Goal: Task Accomplishment & Management: Complete application form

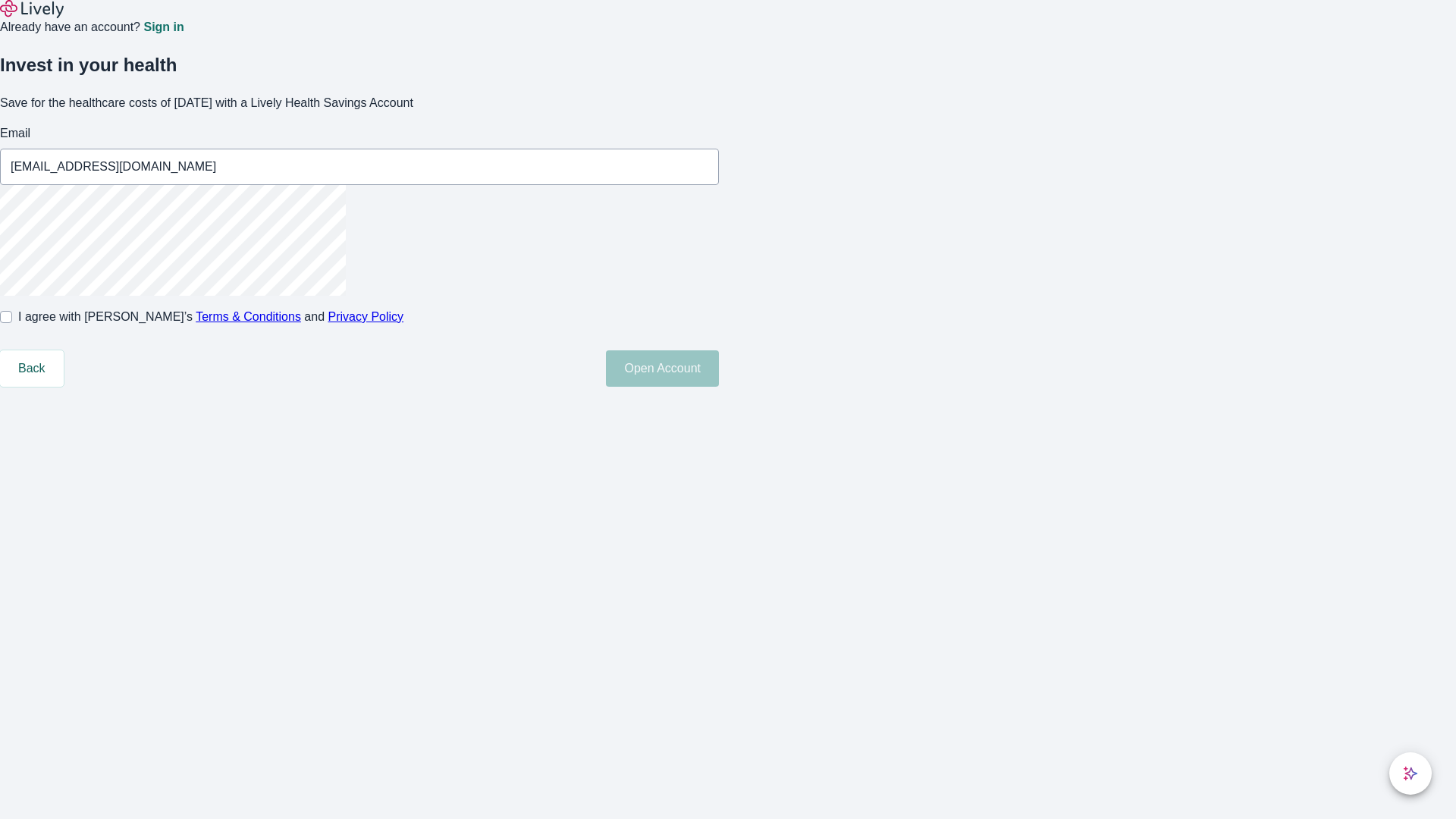
click at [12, 323] on input "I agree with Lively’s Terms & Conditions and Privacy Policy" at bounding box center [6, 316] width 12 height 12
checkbox input "true"
click at [718, 387] on button "Open Account" at bounding box center [662, 367] width 113 height 36
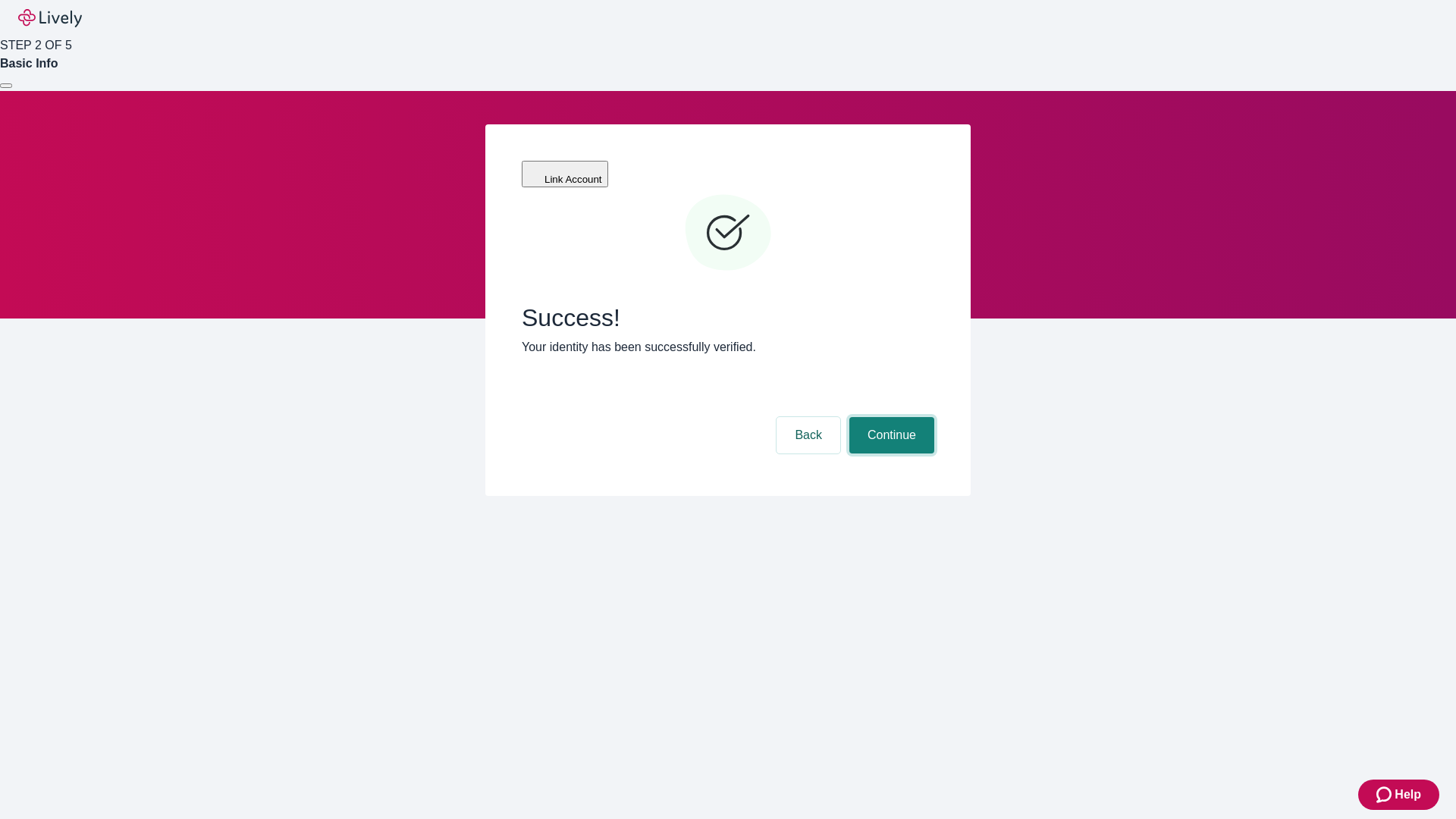
click at [890, 416] on button "Continue" at bounding box center [891, 434] width 85 height 36
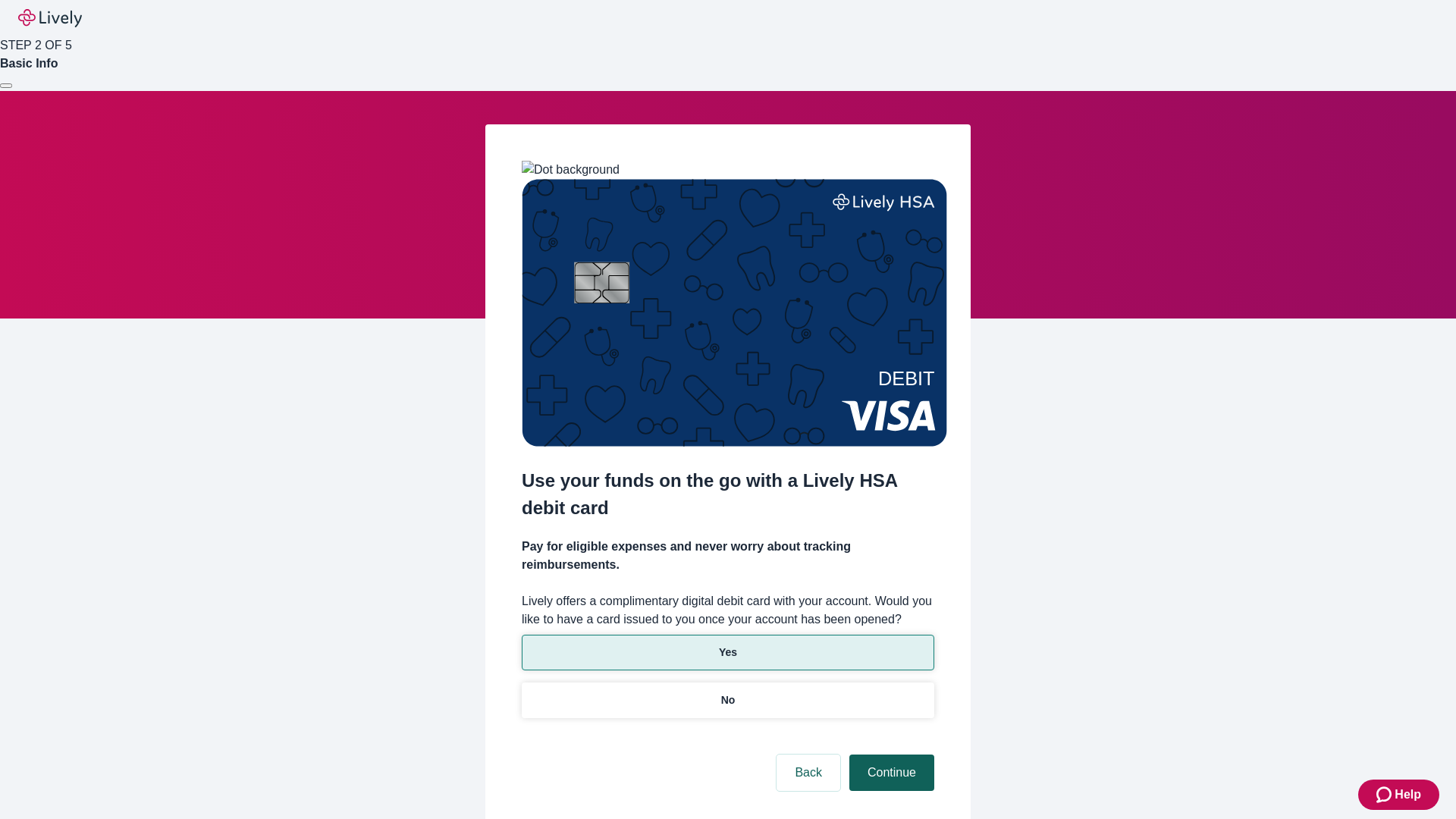
click at [727, 644] on p "Yes" at bounding box center [728, 651] width 19 height 16
click at [890, 754] on button "Continue" at bounding box center [891, 772] width 85 height 36
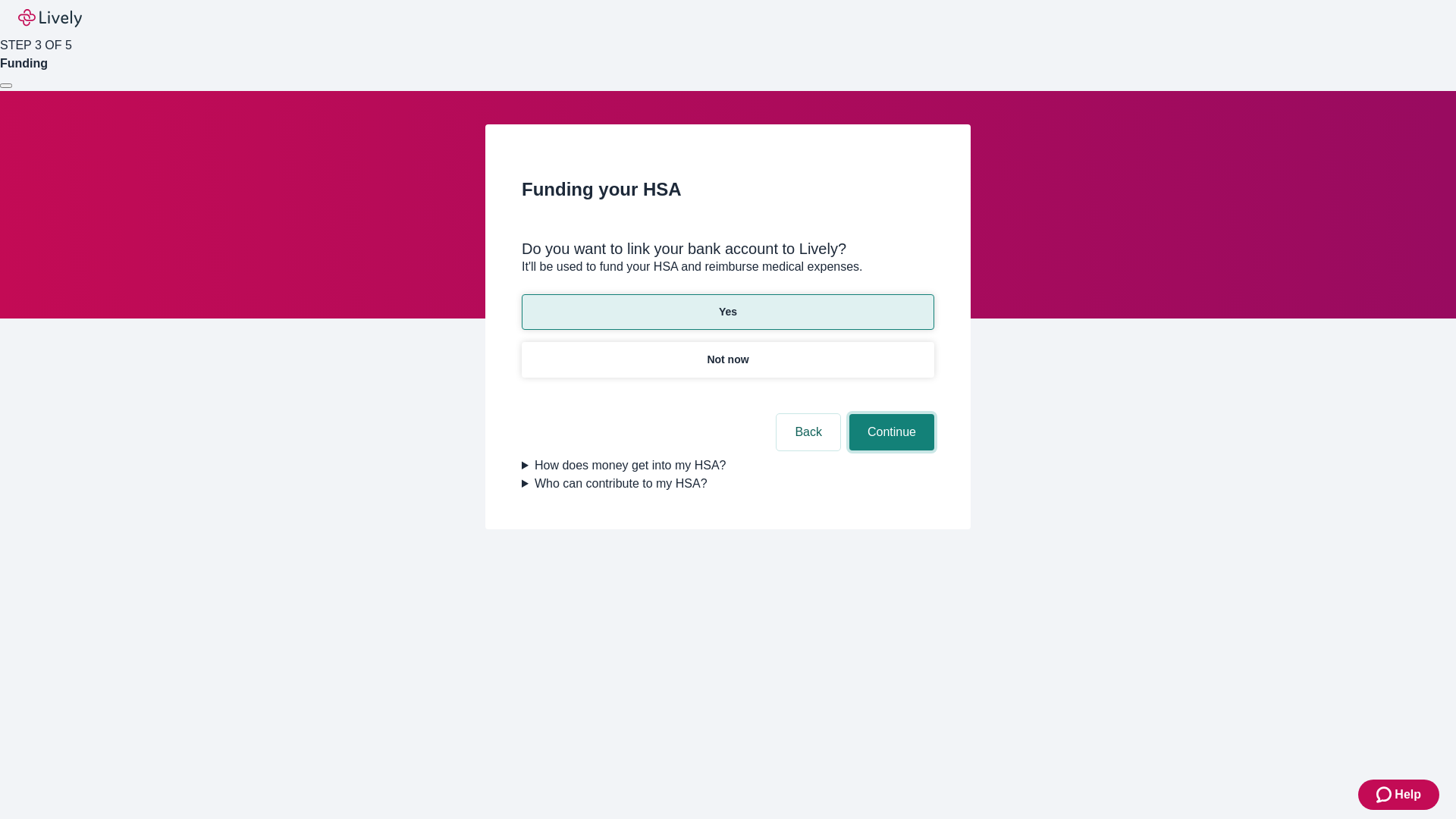
click at [890, 414] on button "Continue" at bounding box center [891, 431] width 85 height 36
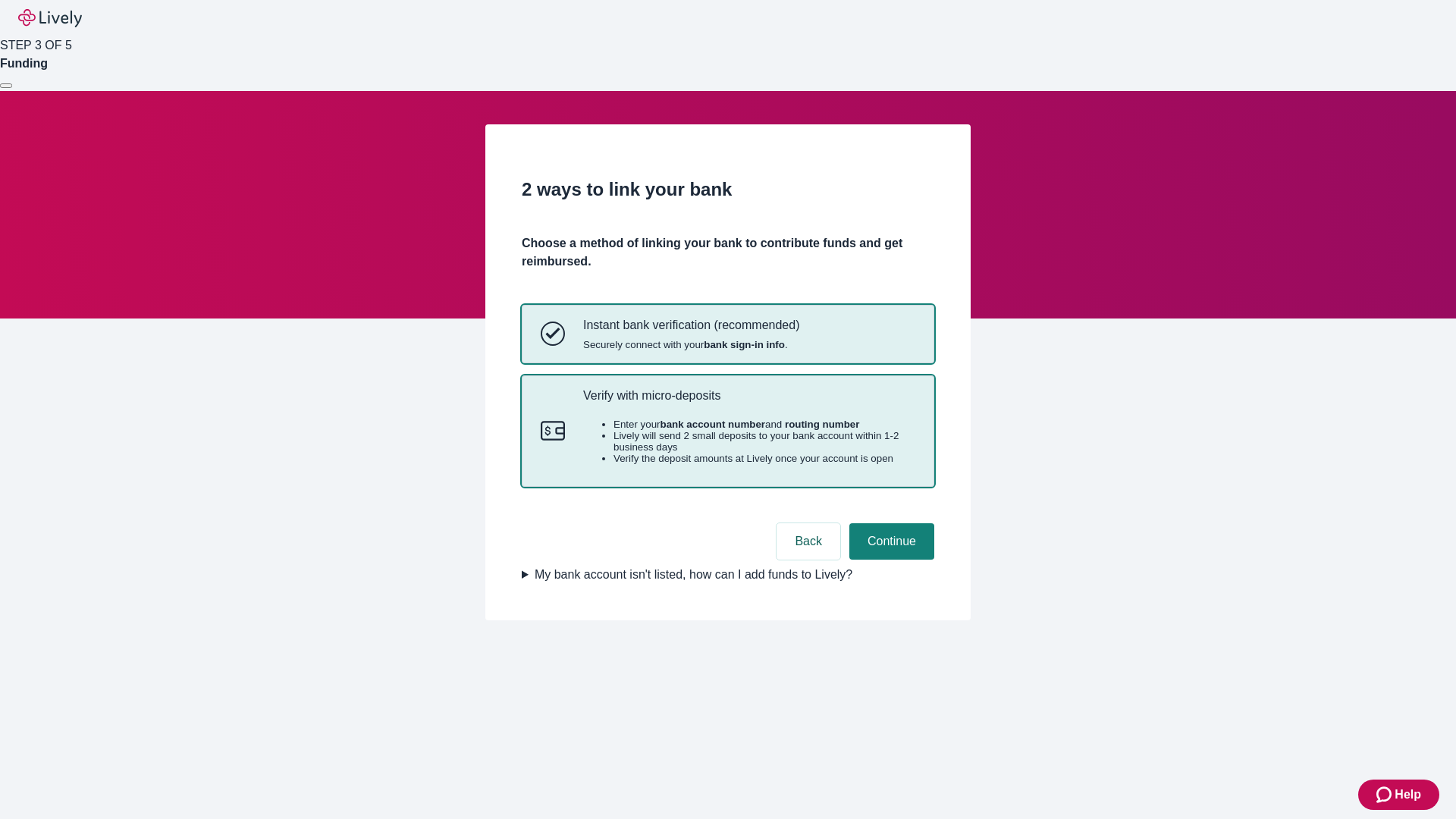
click at [748, 403] on p "Verify with micro-deposits" at bounding box center [749, 395] width 332 height 15
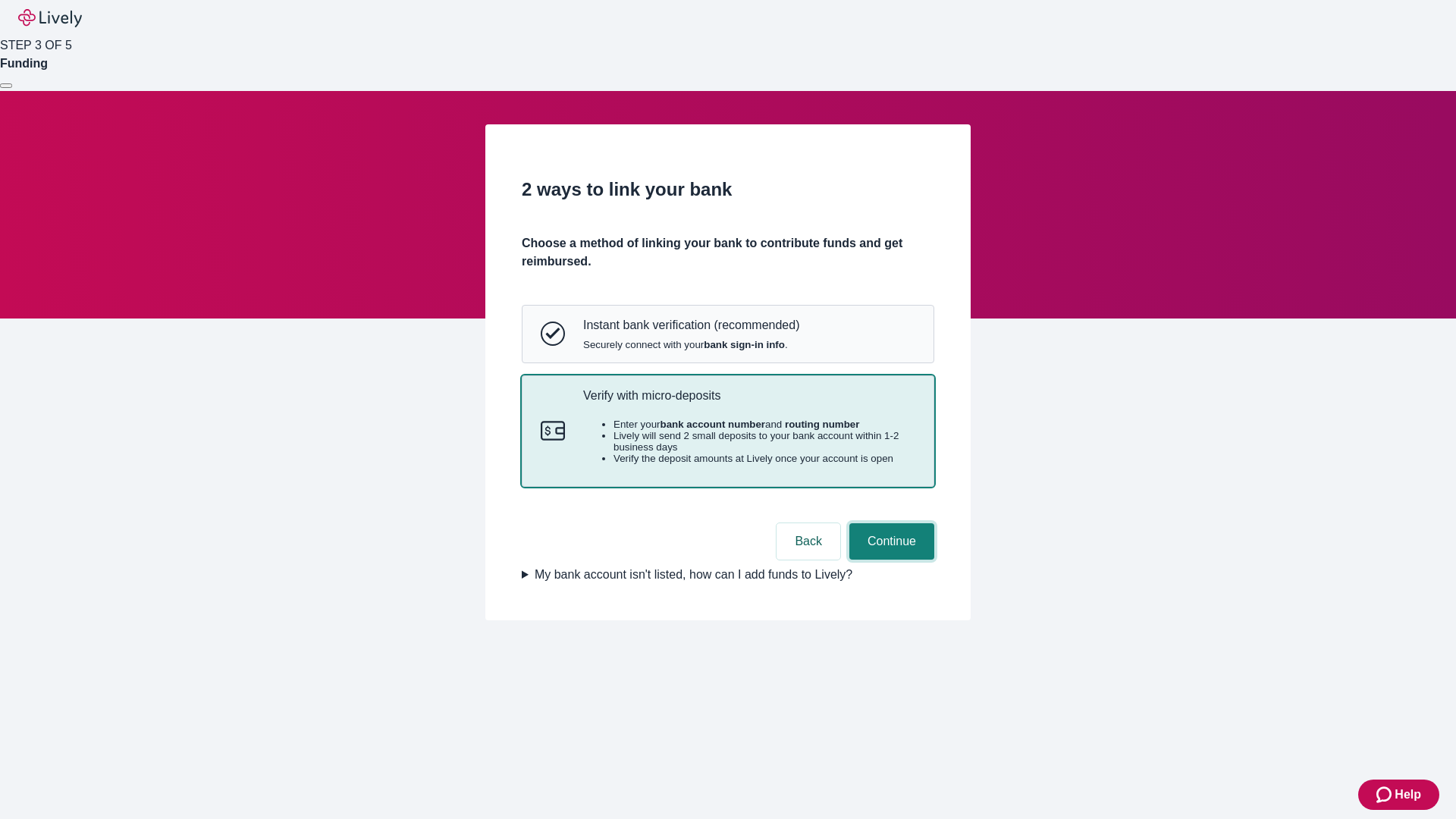
click at [890, 559] on button "Continue" at bounding box center [891, 540] width 85 height 36
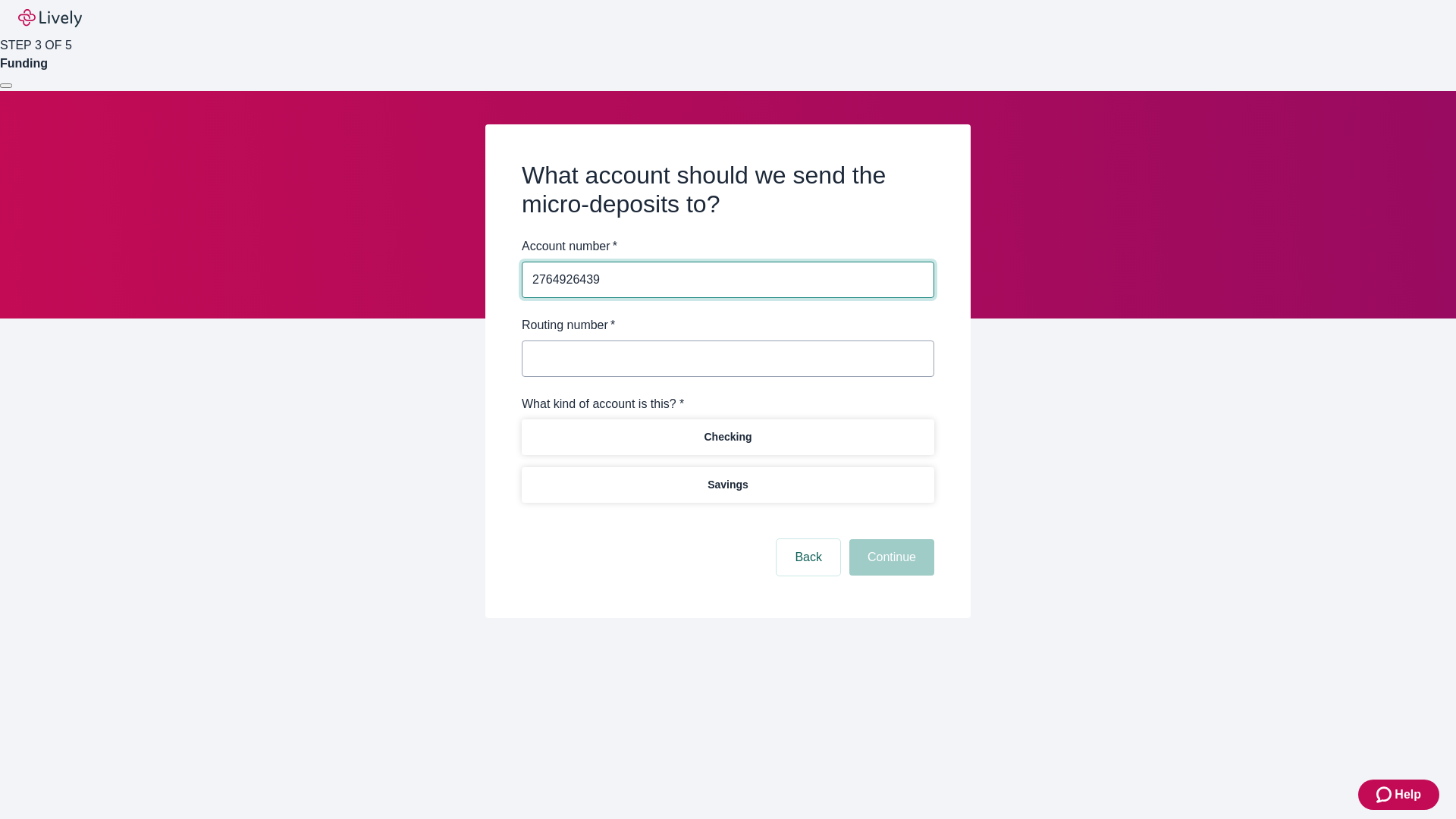
type input "2764926439"
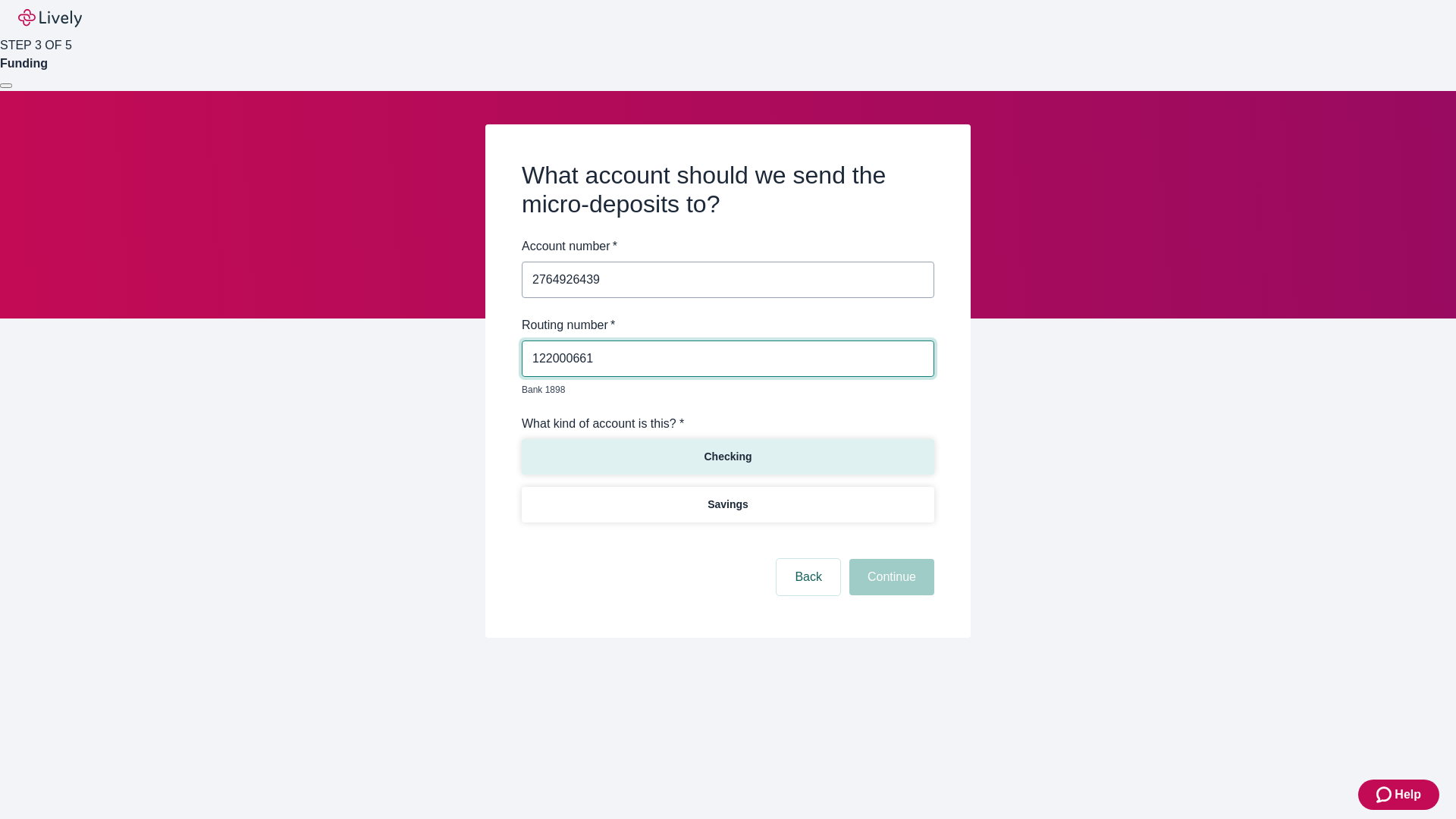
type input "122000661"
click at [727, 449] on p "Checking" at bounding box center [728, 456] width 48 height 16
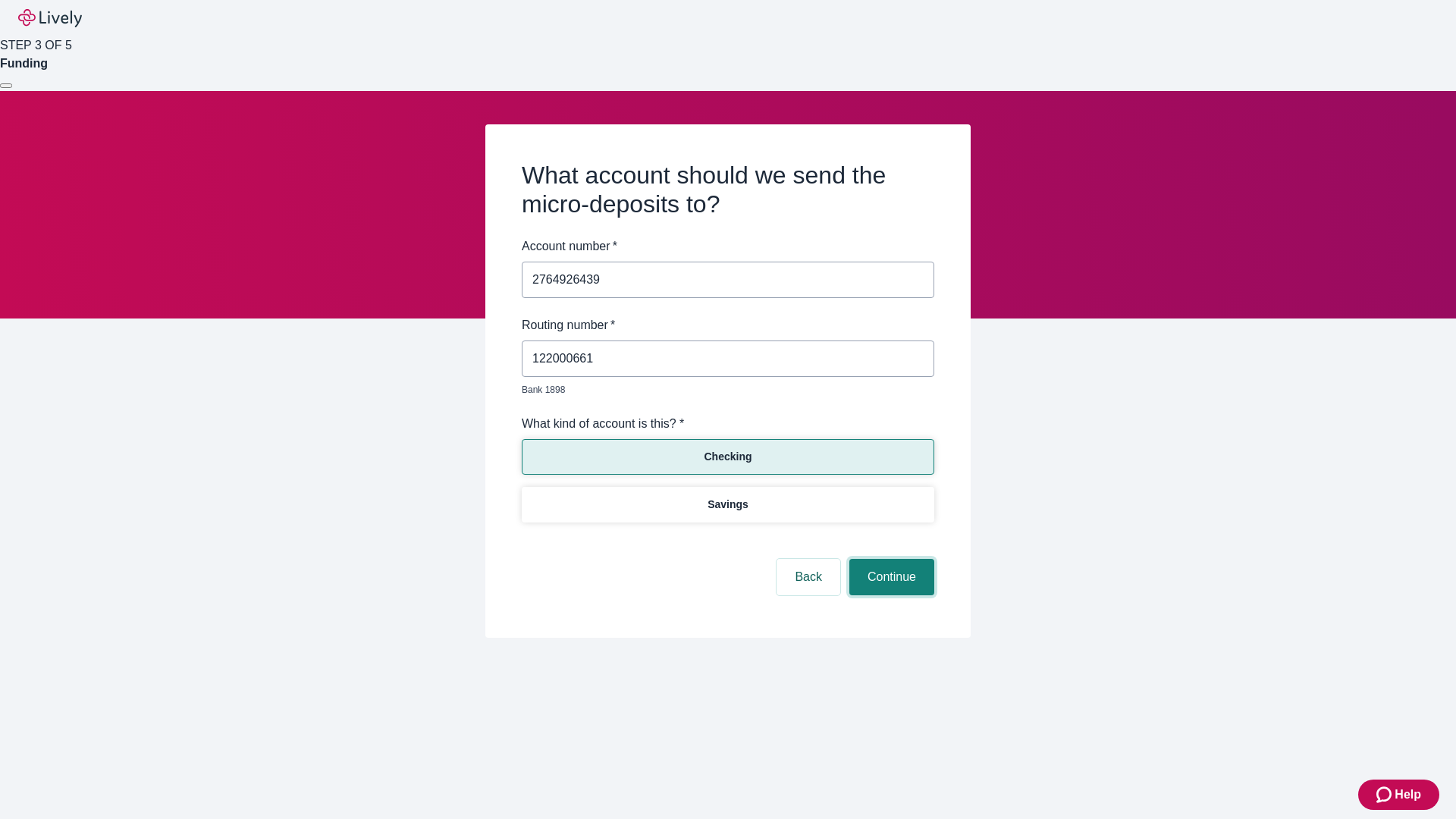
click at [890, 559] on button "Continue" at bounding box center [891, 577] width 85 height 36
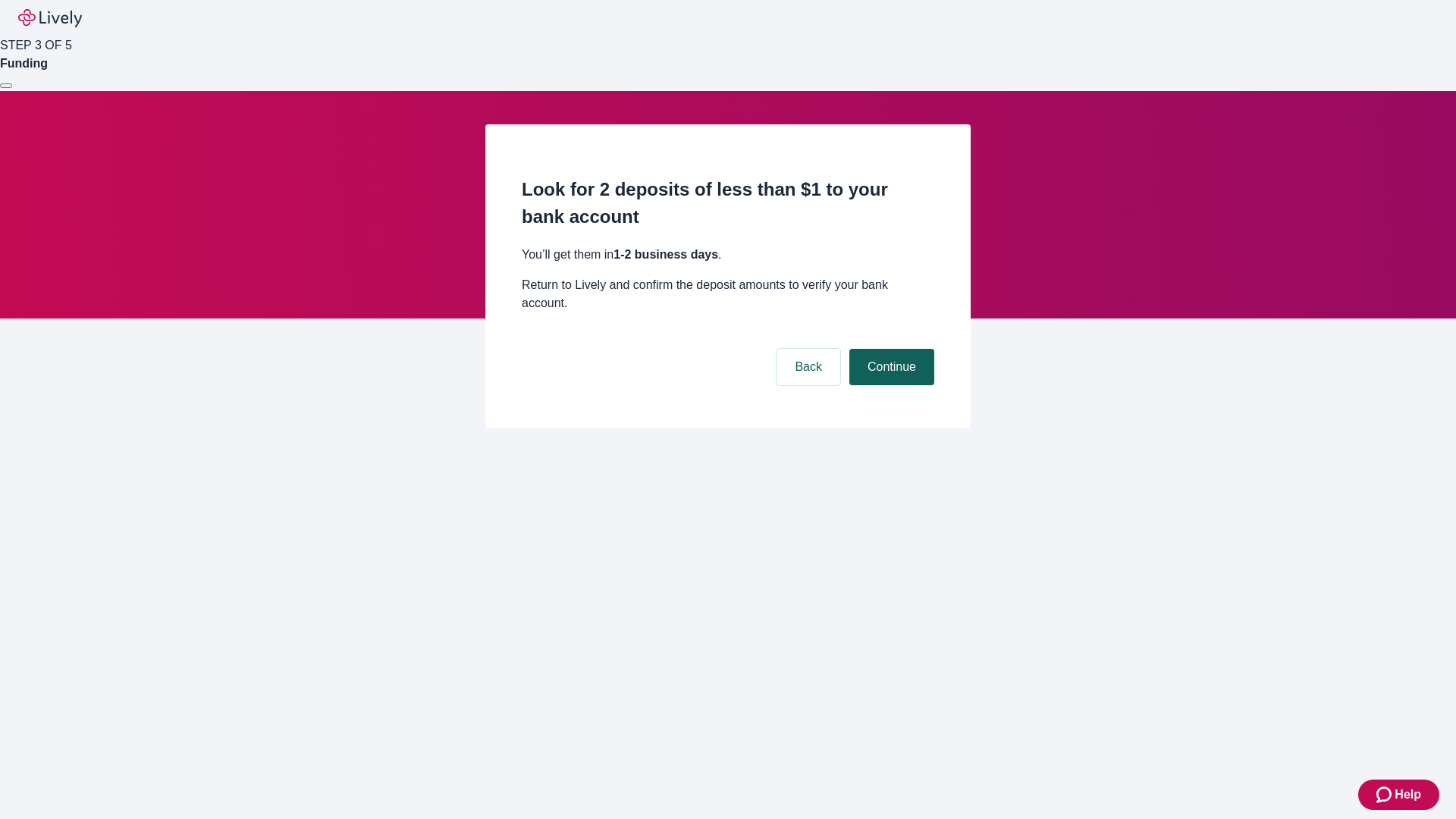
click at [890, 349] on button "Continue" at bounding box center [891, 366] width 85 height 36
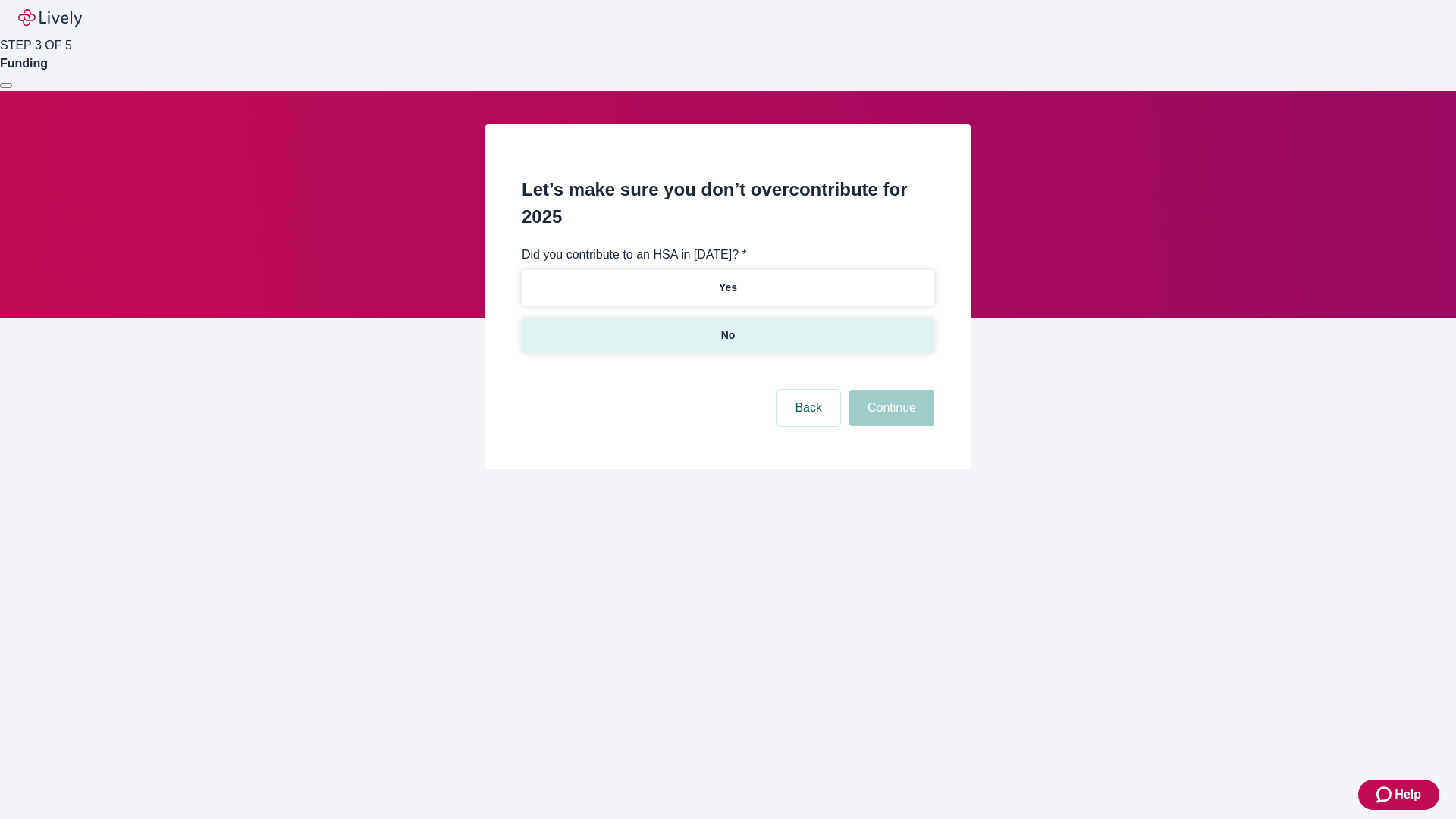
click at [727, 328] on p "No" at bounding box center [728, 335] width 15 height 16
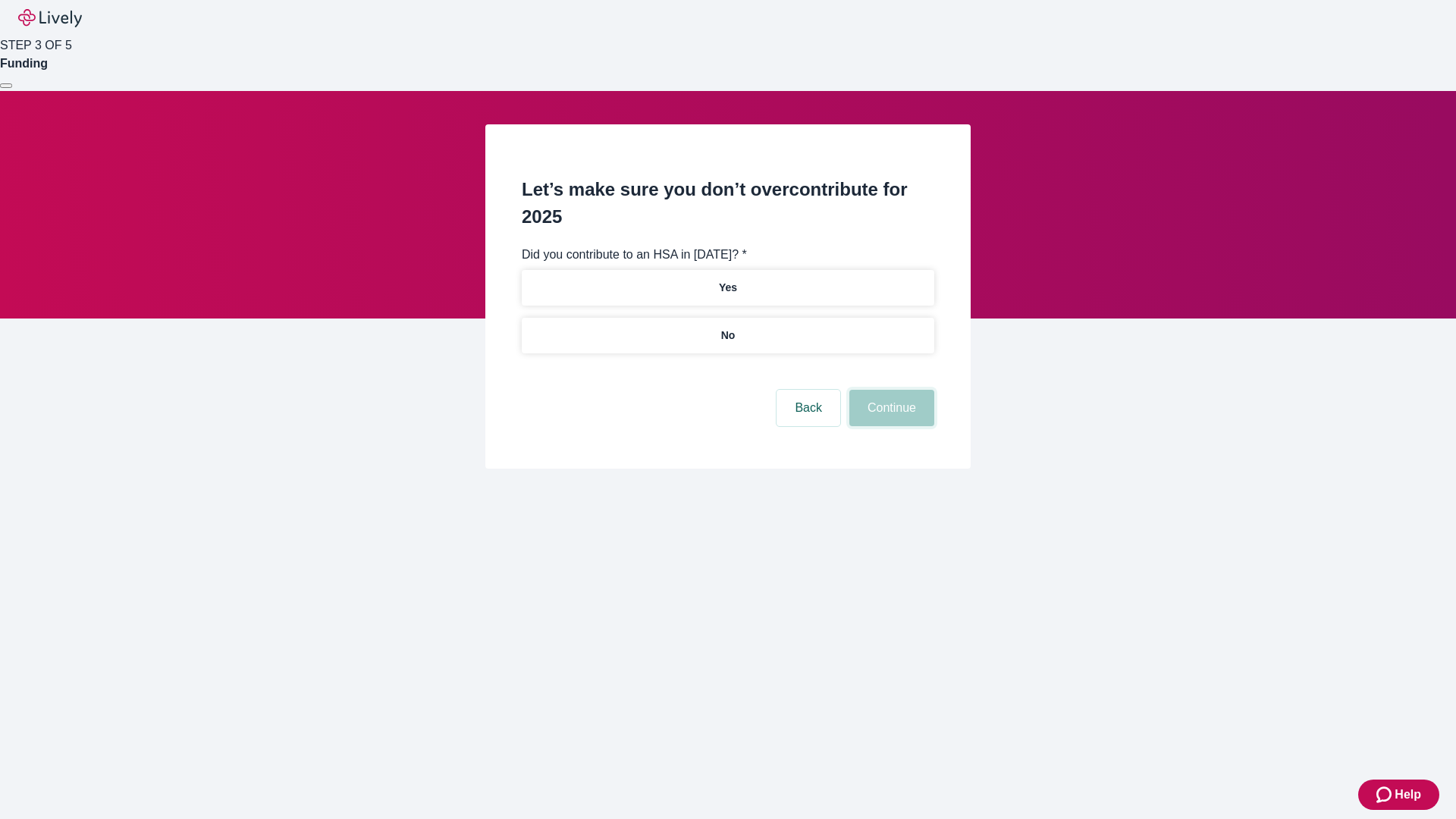
click at [890, 390] on button "Continue" at bounding box center [891, 407] width 85 height 36
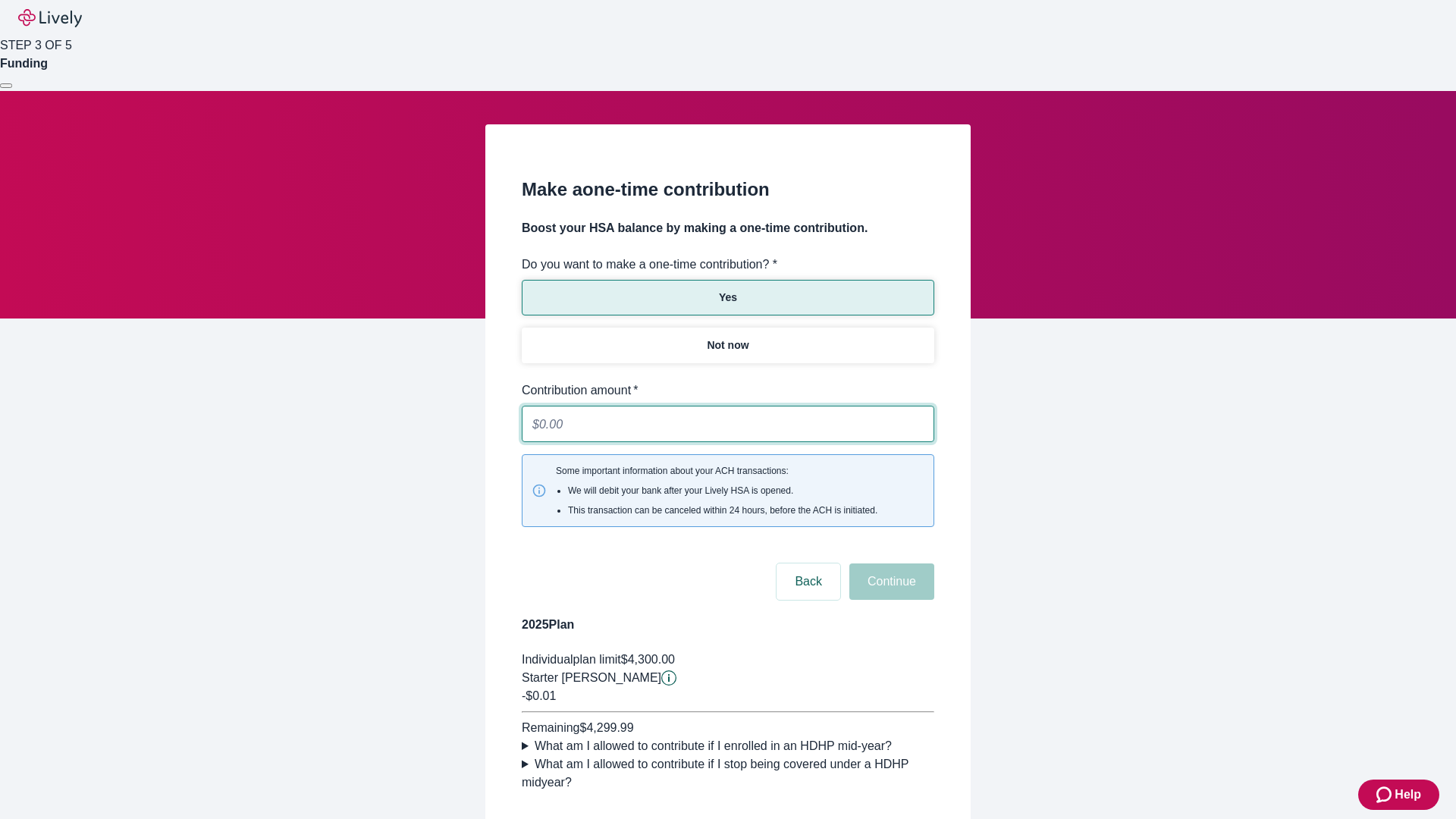
type input "0.01"
click at [890, 564] on button "Continue" at bounding box center [891, 581] width 85 height 36
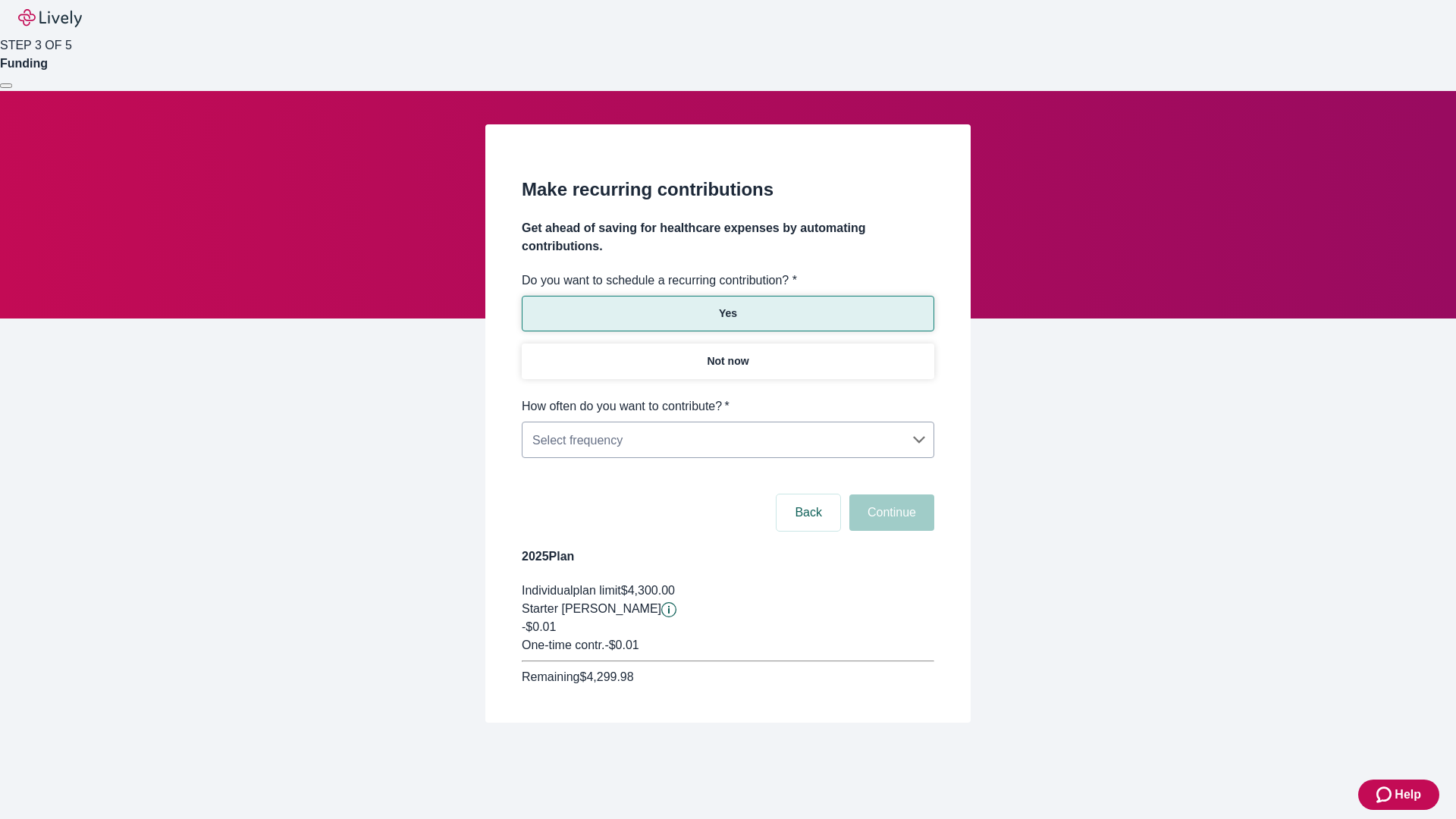
click at [727, 397] on body "Help STEP 3 OF 5 Funding Make recurring contributions Get ahead of saving for h…" at bounding box center [728, 397] width 1456 height 795
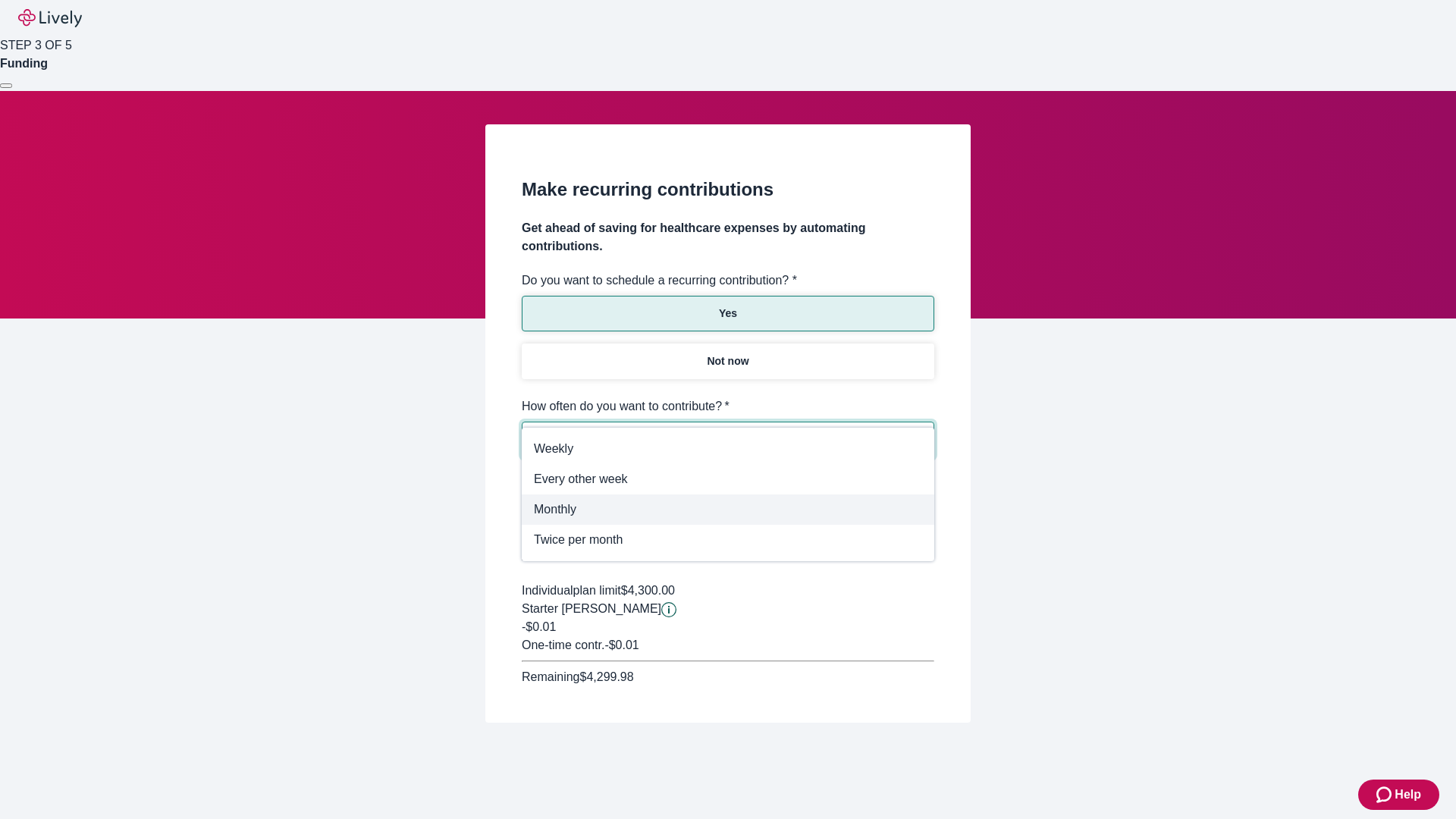
click at [728, 509] on span "Monthly" at bounding box center [728, 510] width 388 height 19
type input "Monthly"
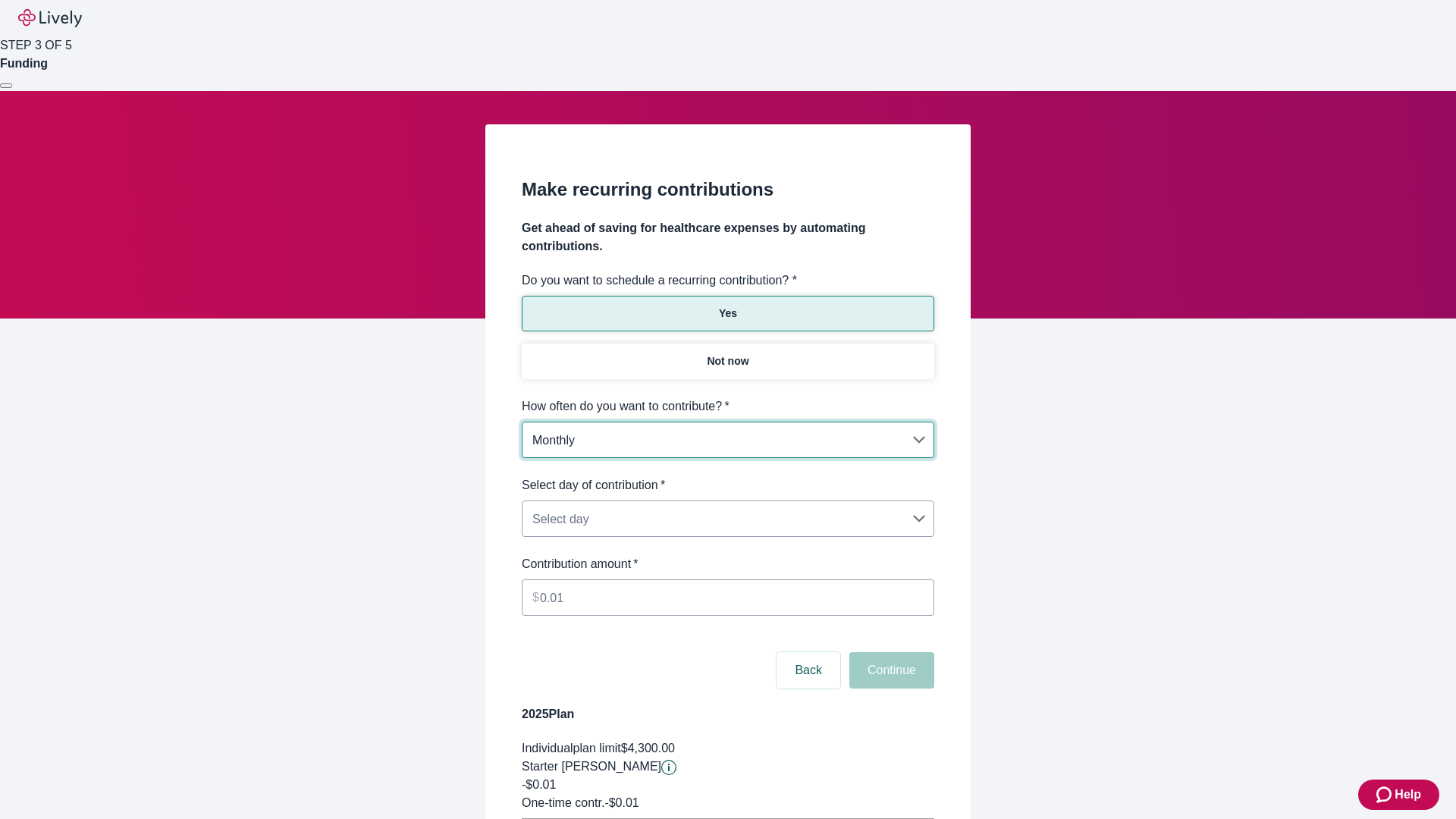
click at [727, 476] on body "Help STEP 3 OF 5 Funding Make recurring contributions Get ahead of saving for h…" at bounding box center [728, 477] width 1456 height 953
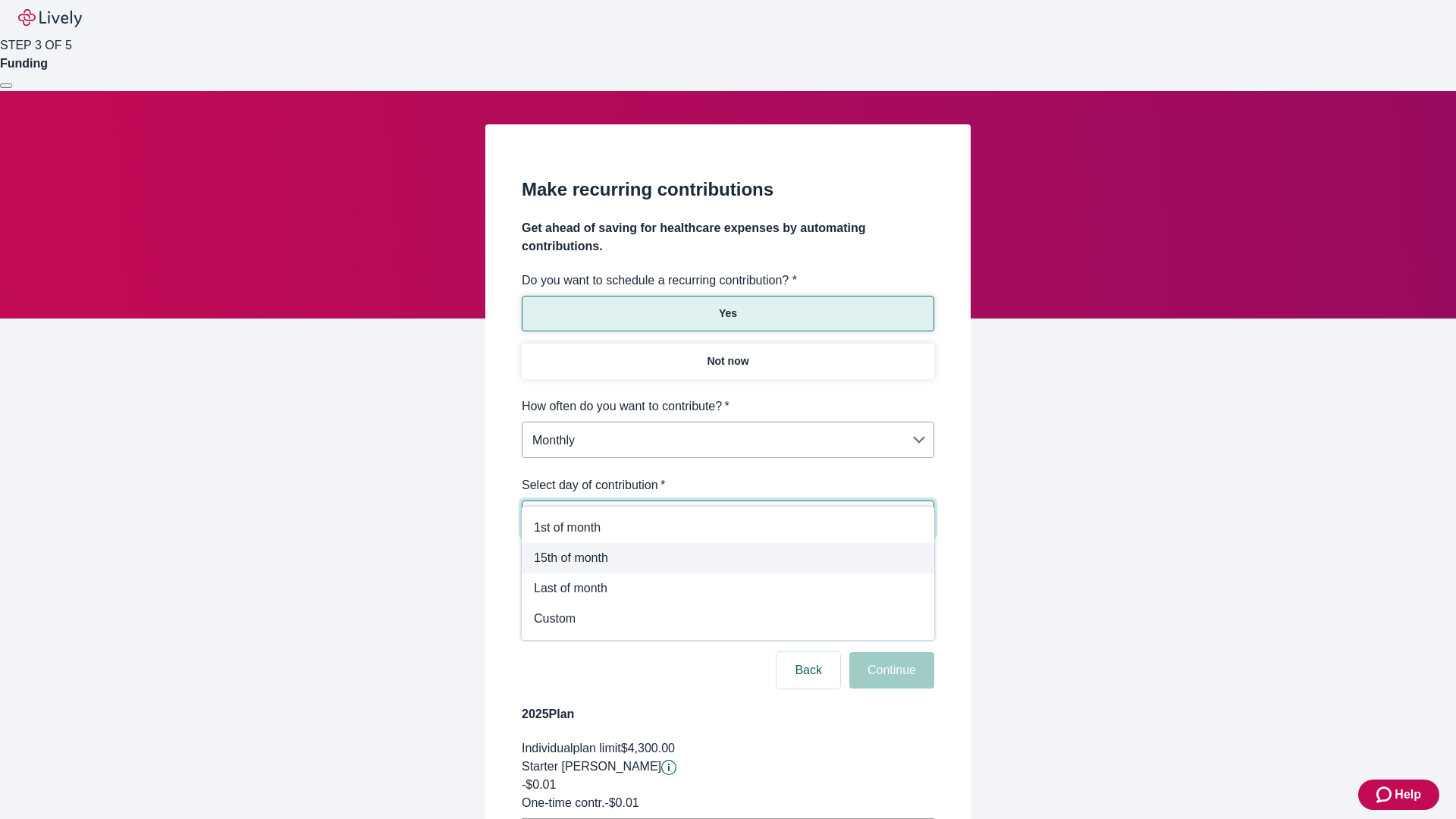
click at [728, 558] on span "15th of month" at bounding box center [728, 558] width 388 height 19
type input "Monthly15th"
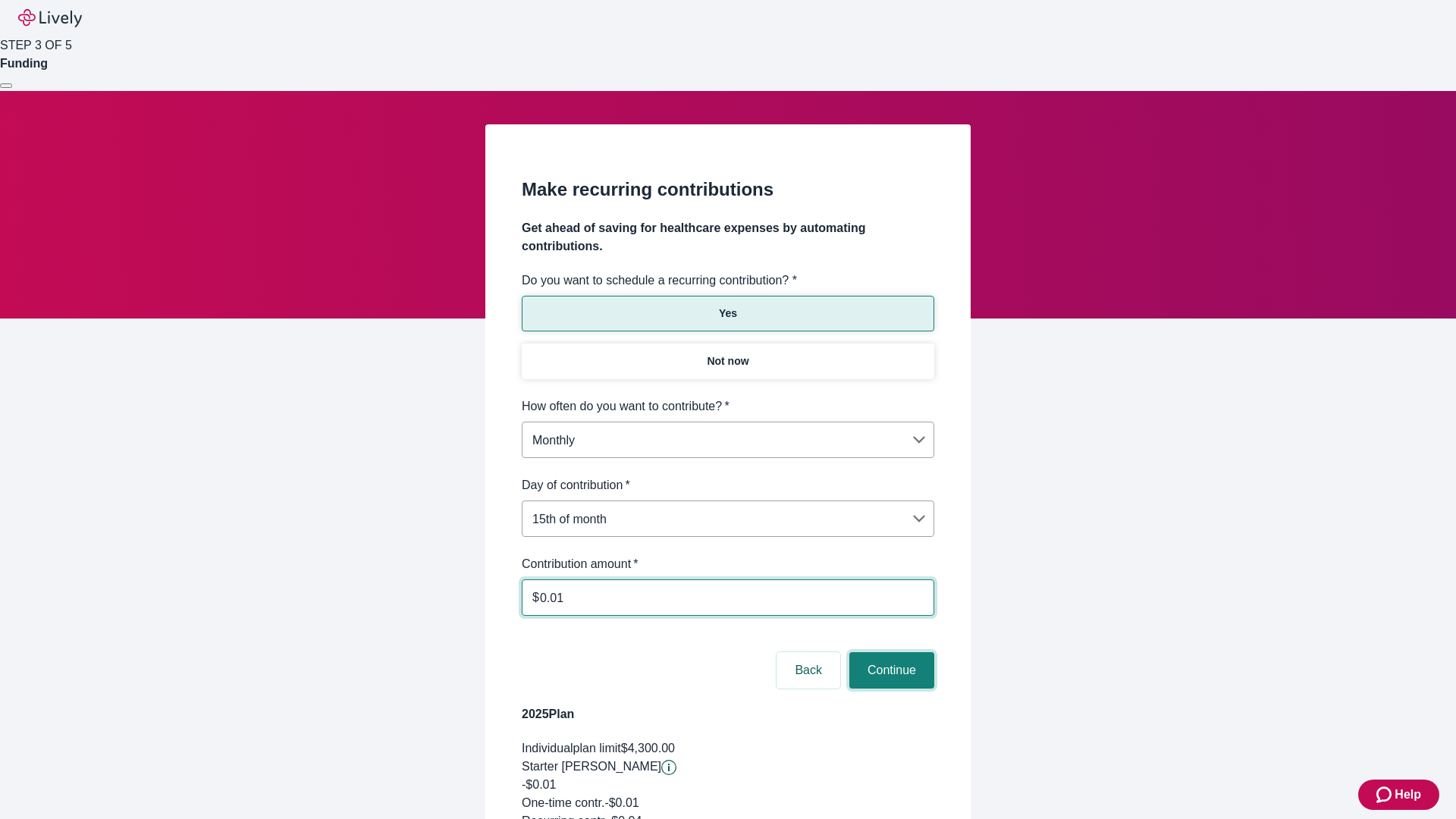
click at [890, 651] on button "Continue" at bounding box center [891, 669] width 85 height 36
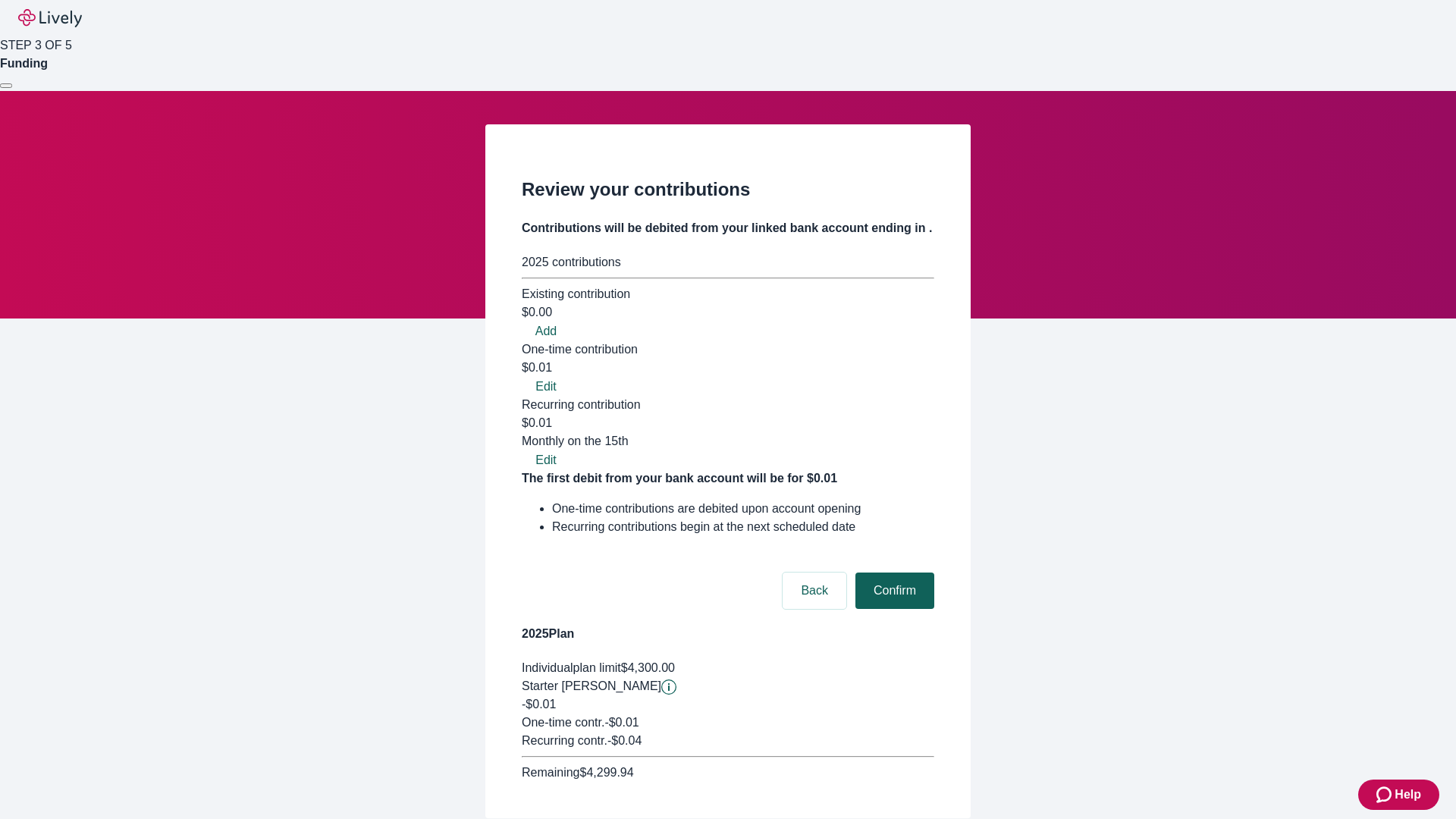
click at [892, 572] on button "Confirm" at bounding box center [894, 589] width 79 height 36
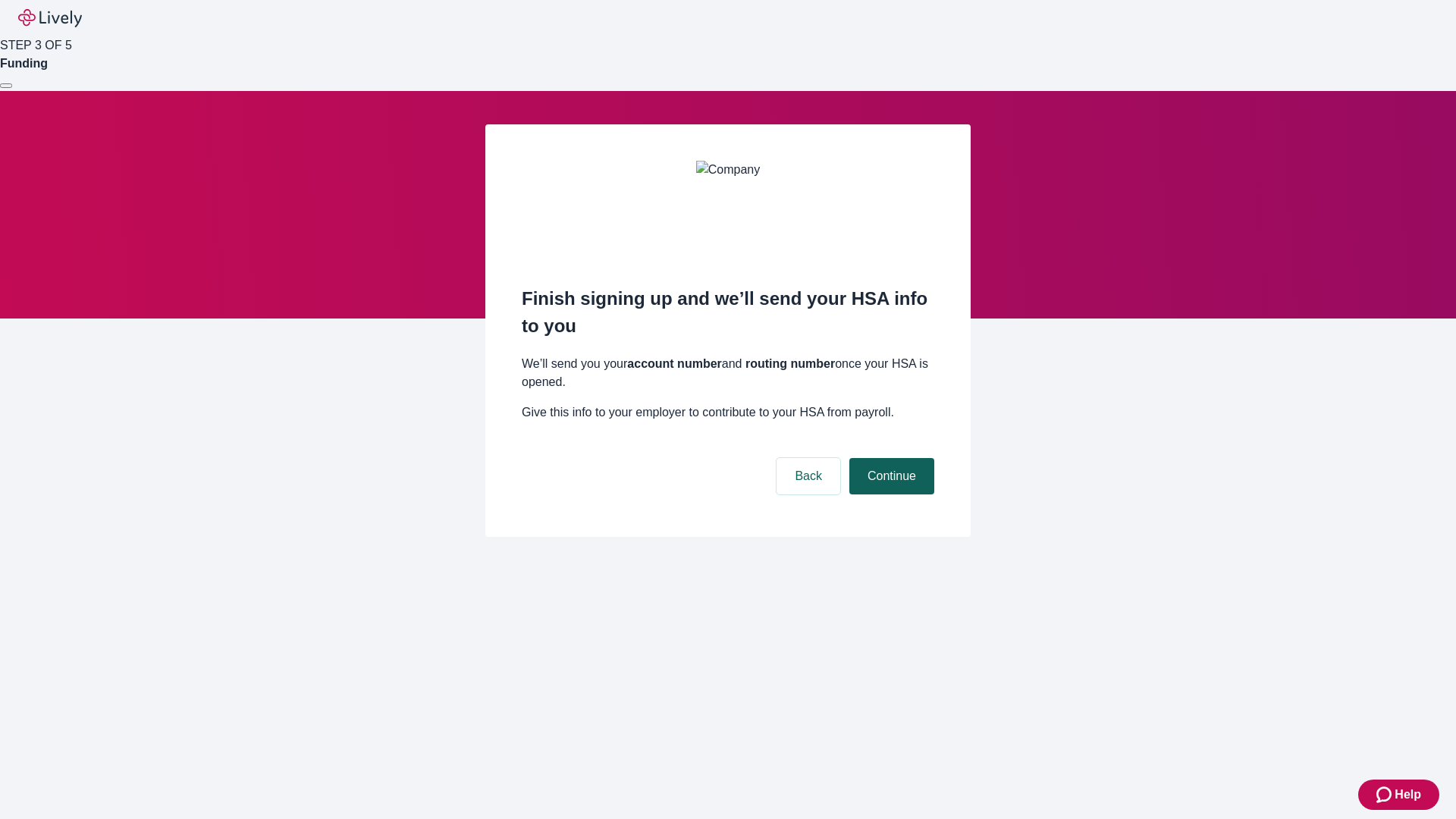
click at [890, 458] on button "Continue" at bounding box center [891, 476] width 85 height 36
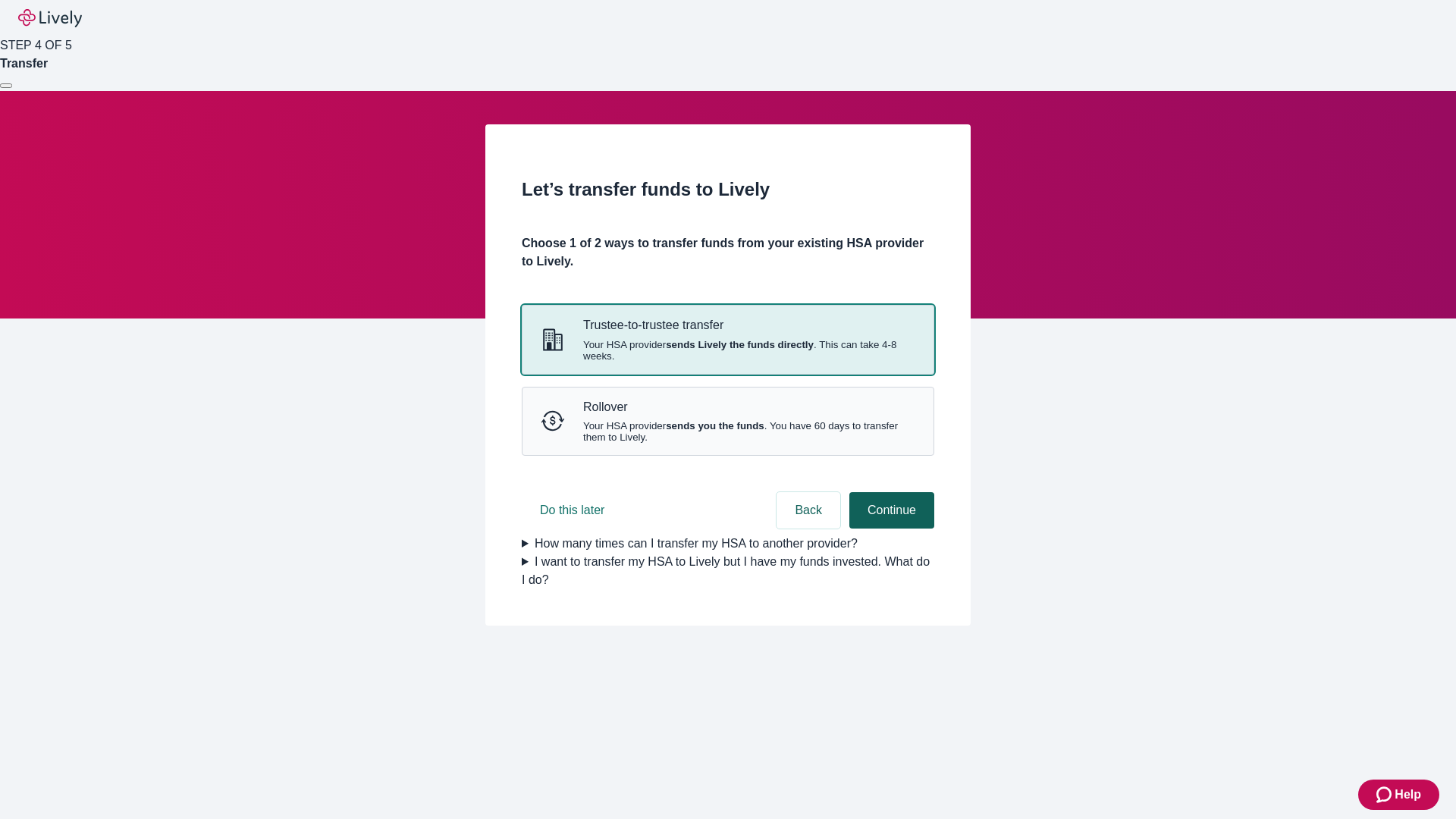
click at [727, 350] on strong "sends Lively the funds directly" at bounding box center [740, 344] width 148 height 11
click at [890, 528] on button "Continue" at bounding box center [891, 510] width 85 height 36
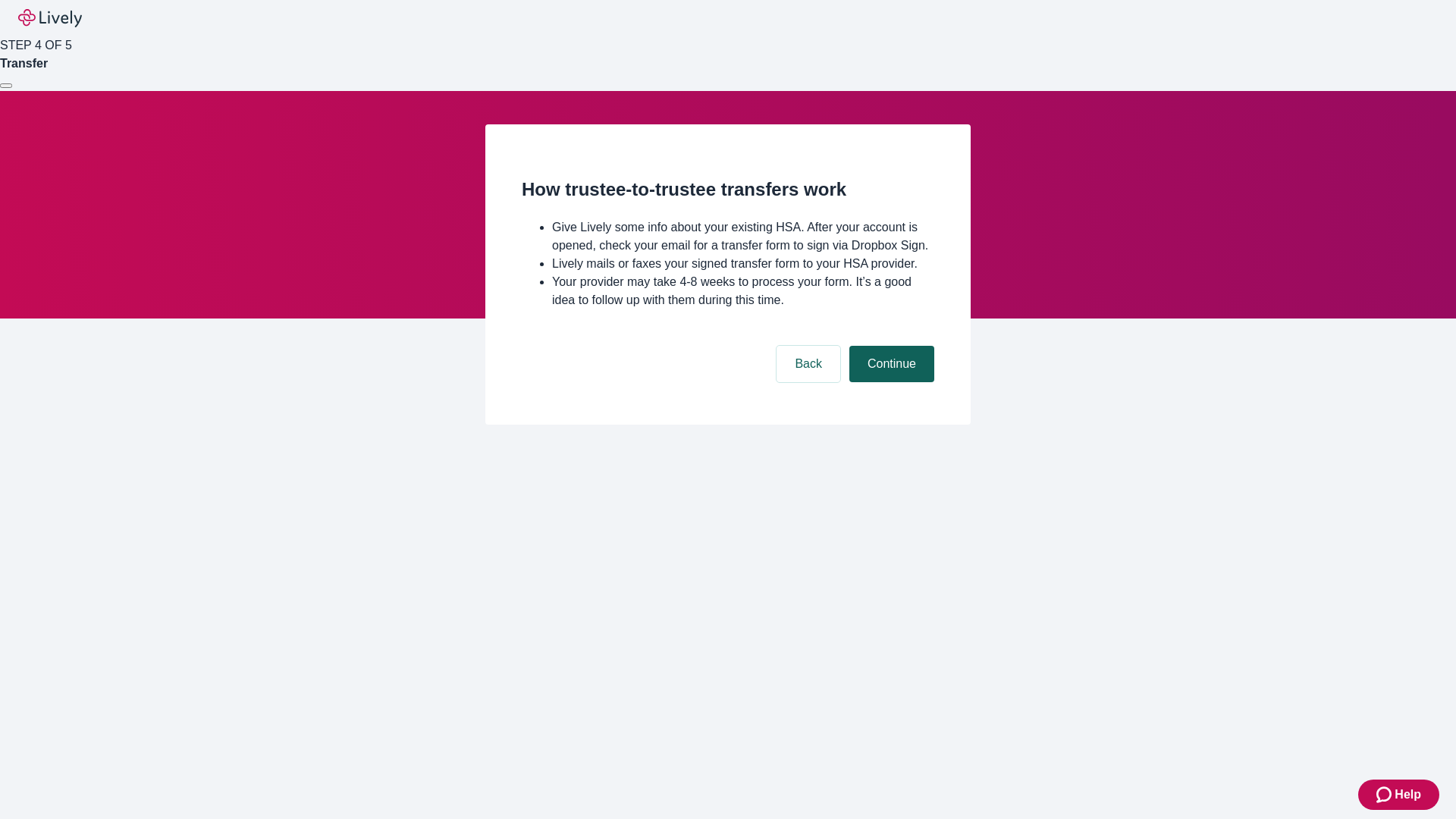
click at [890, 382] on button "Continue" at bounding box center [891, 363] width 85 height 36
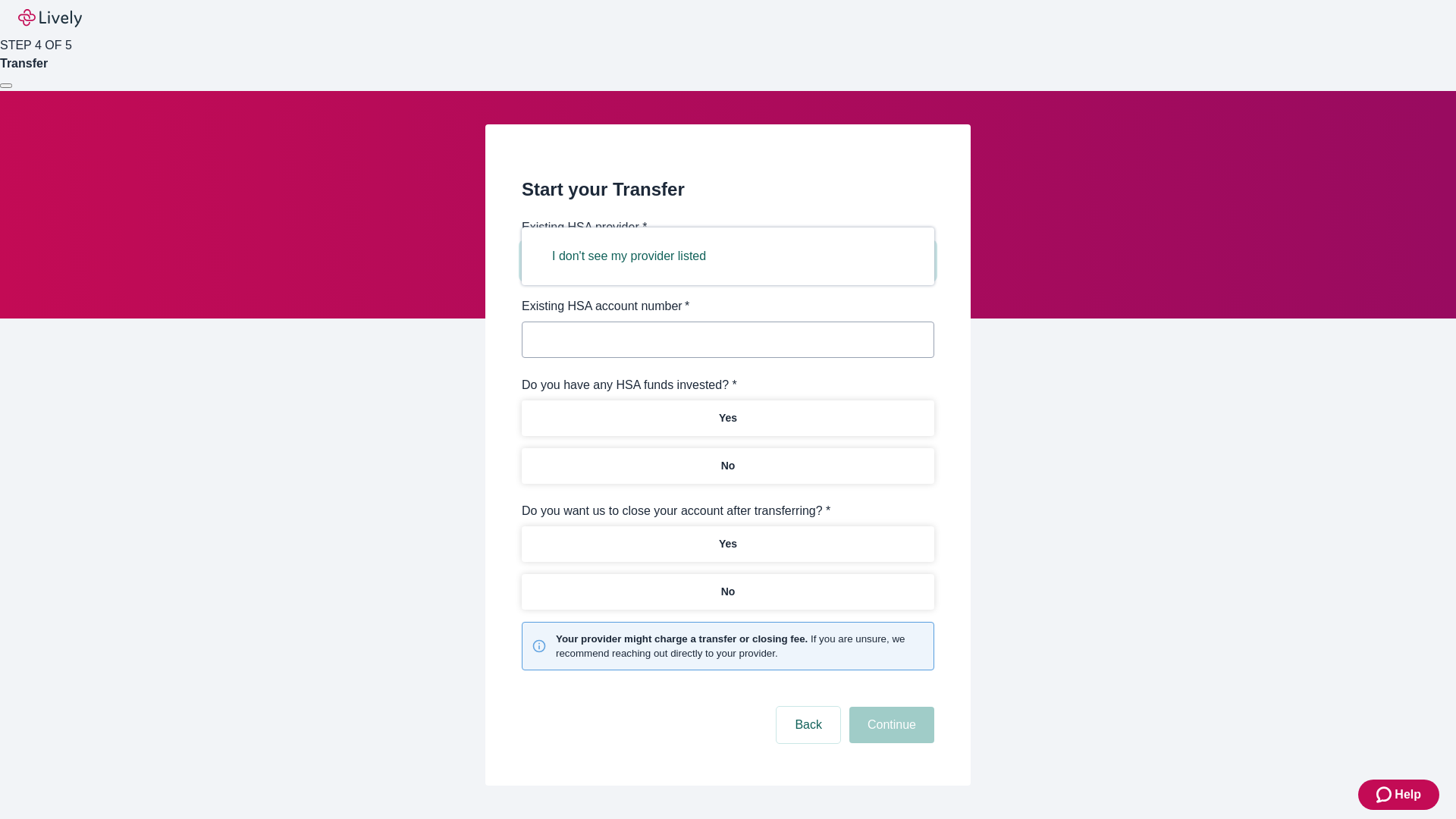
click at [634, 256] on button "I don't see my provider listed" at bounding box center [629, 255] width 191 height 36
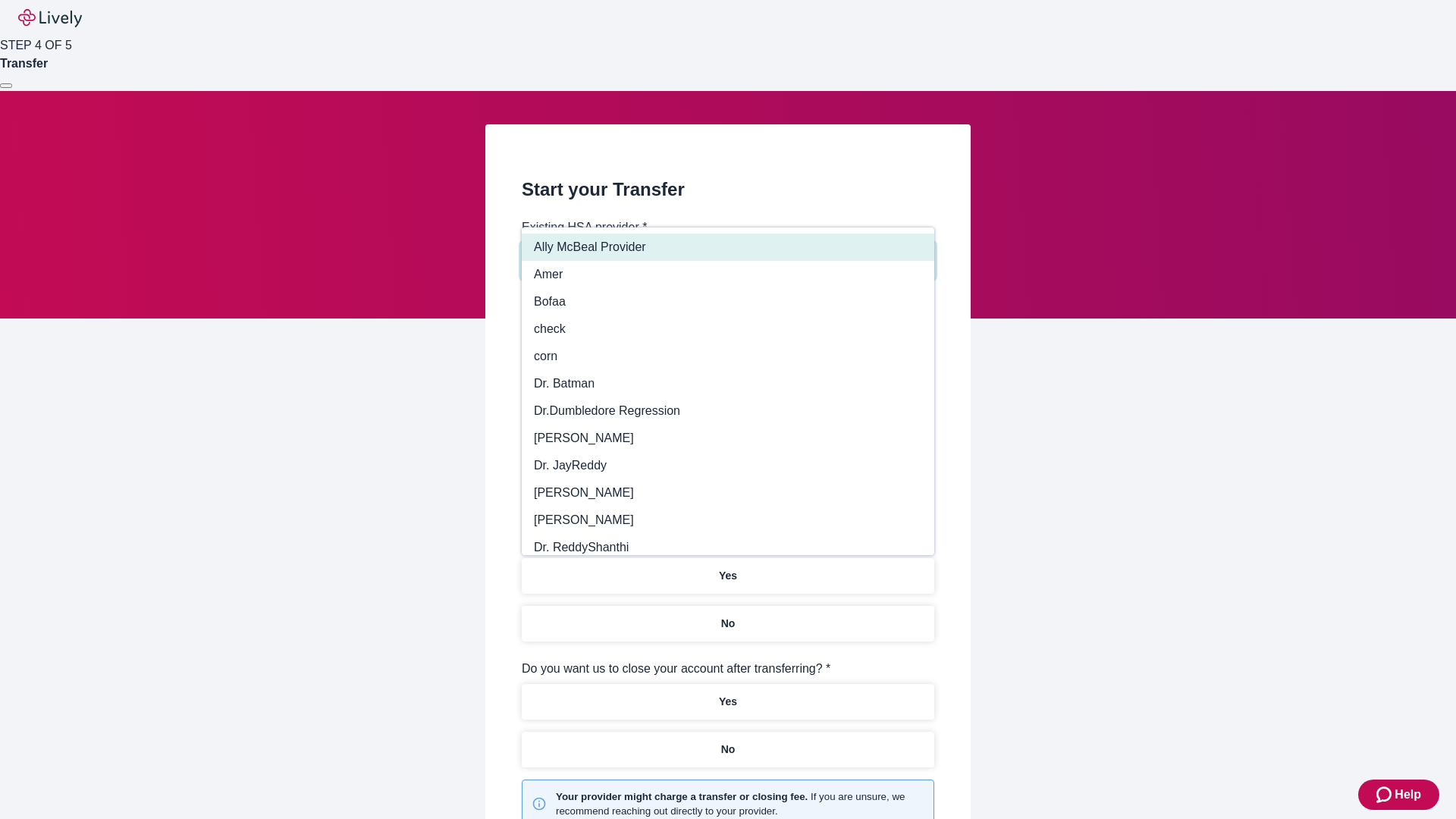
type input "Other"
type input "Health Equity"
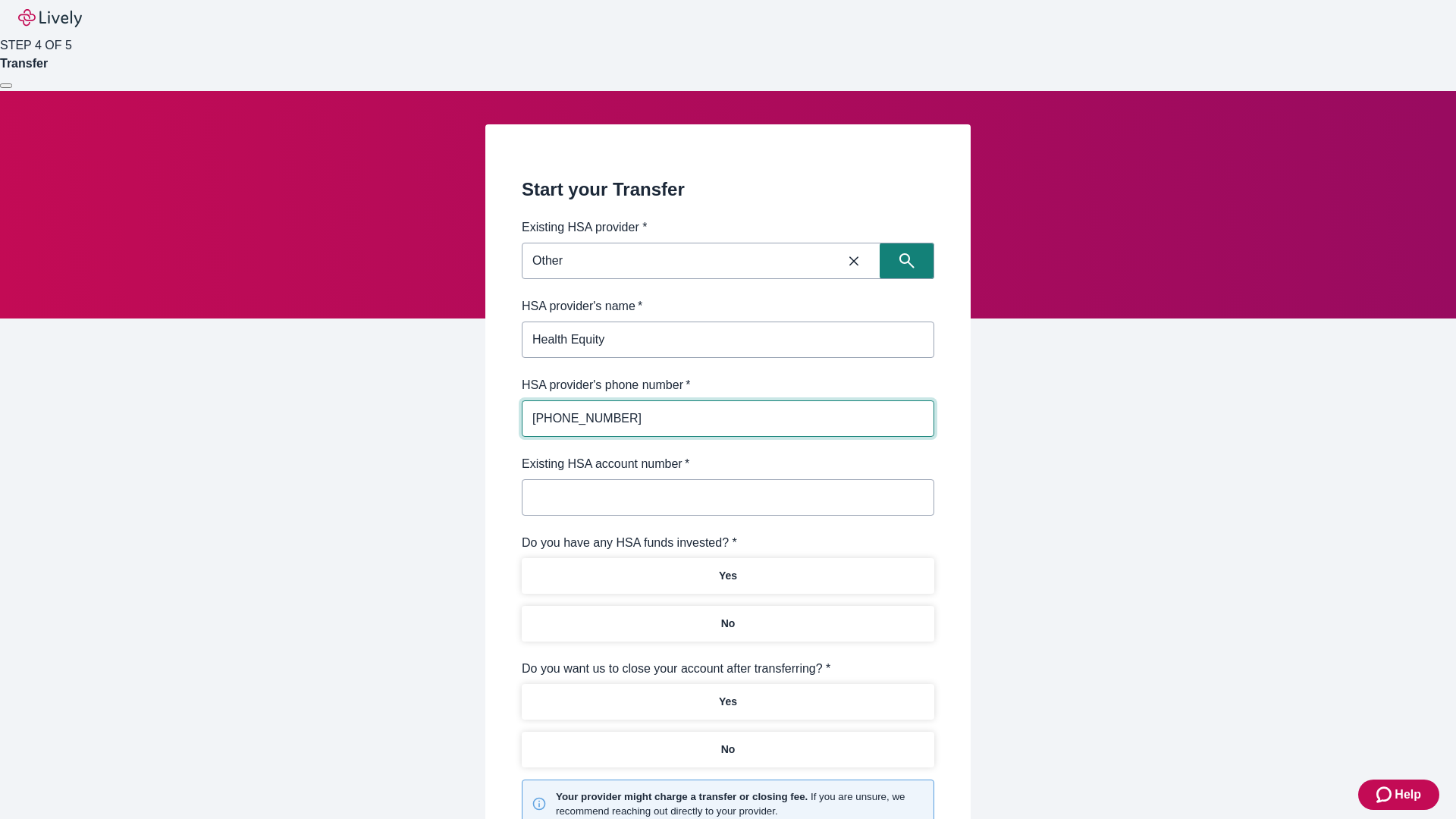
type input "[PHONE_NUMBER]"
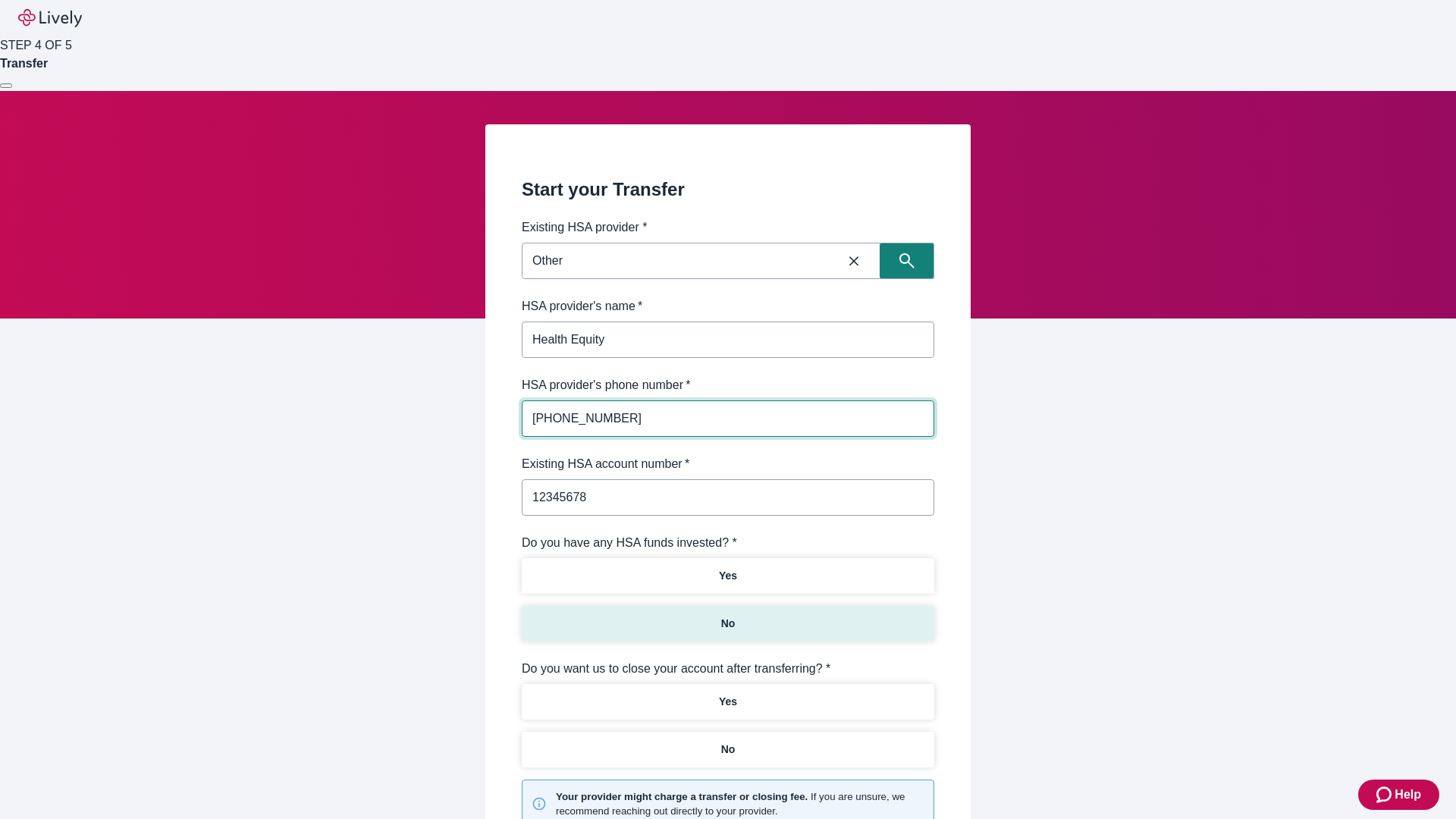
type input "12345678"
click at [727, 615] on p "No" at bounding box center [728, 623] width 15 height 16
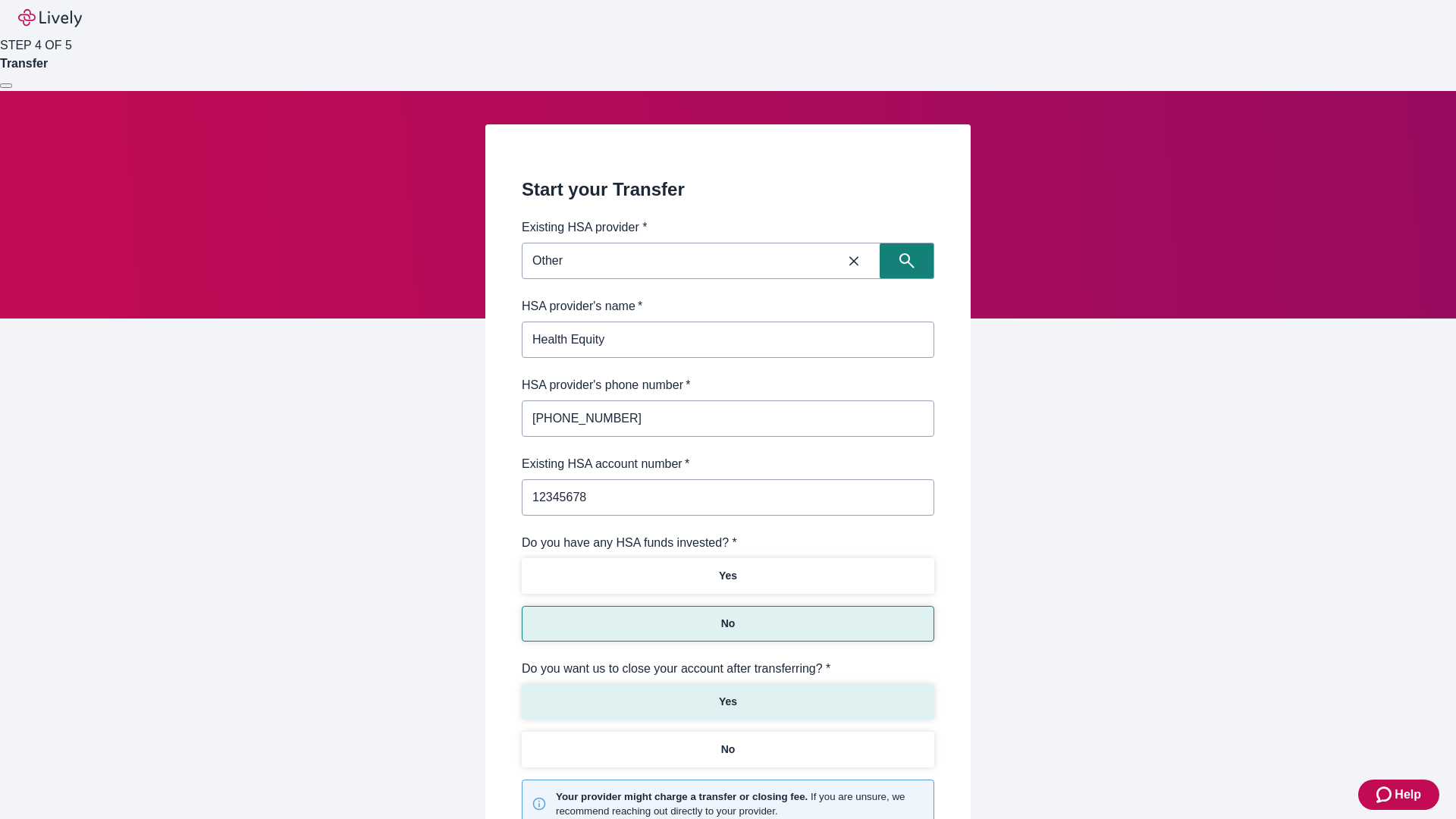
click at [727, 693] on p "Yes" at bounding box center [728, 701] width 19 height 16
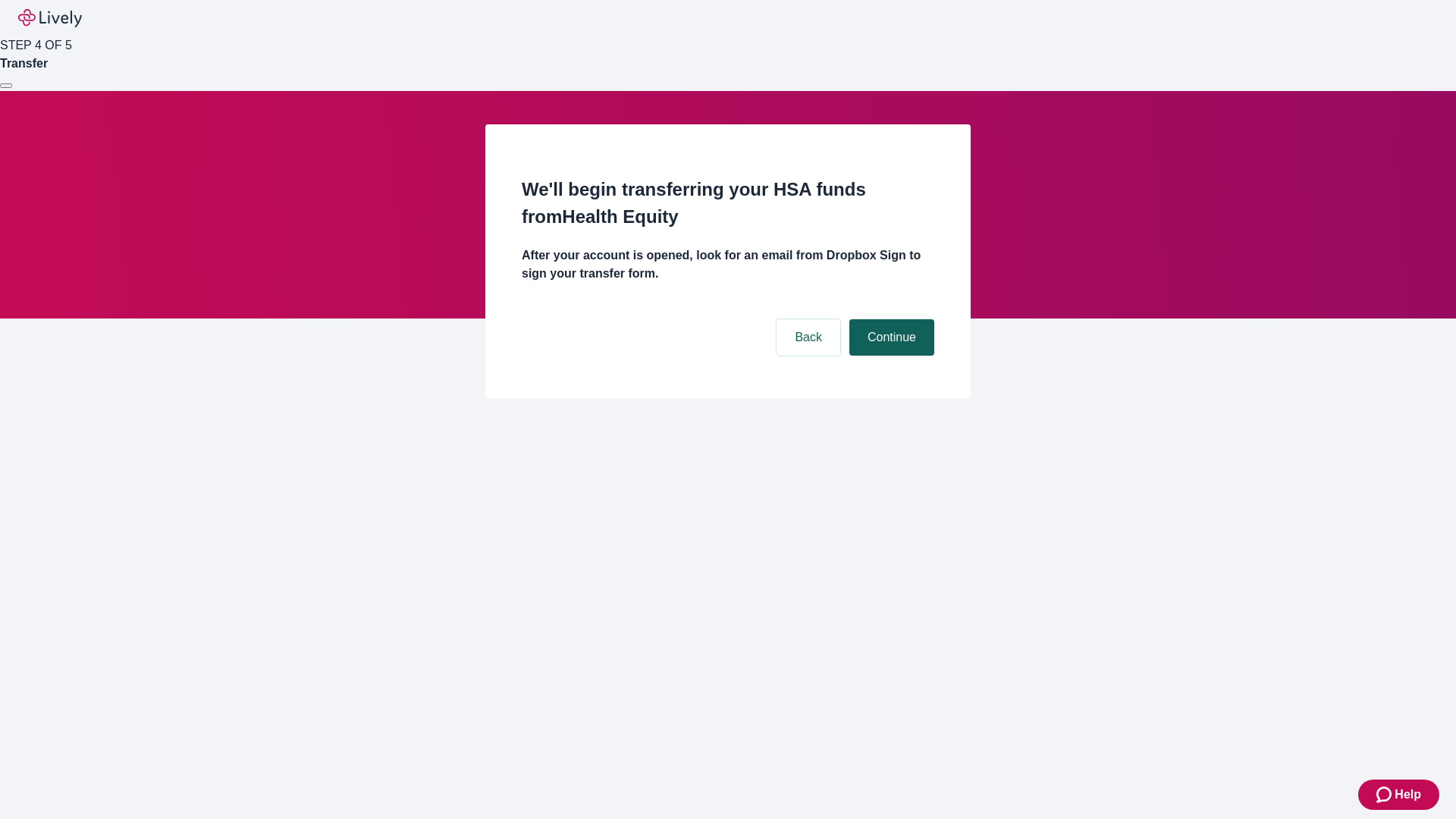
click at [890, 319] on button "Continue" at bounding box center [891, 337] width 85 height 36
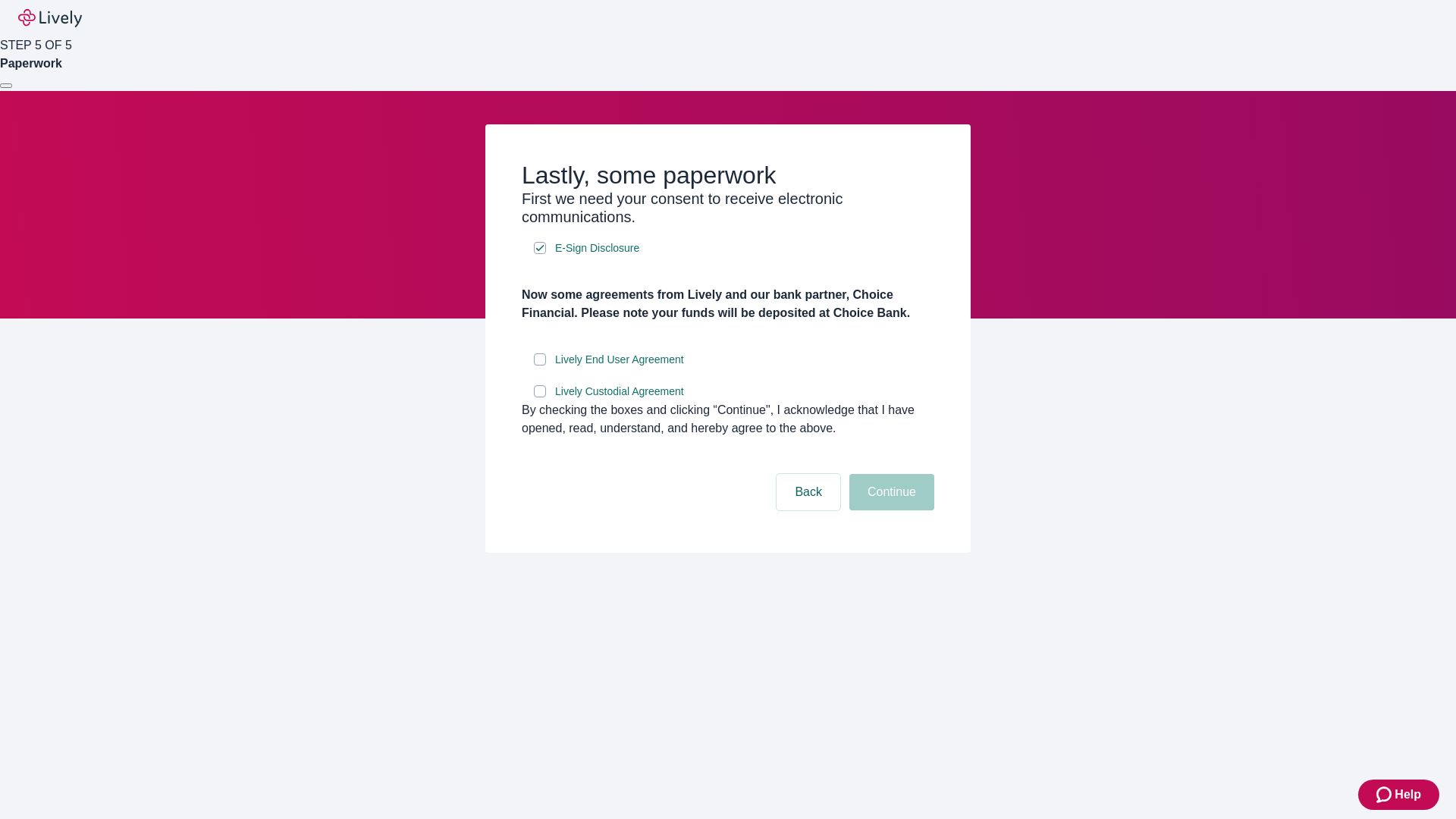
click at [540, 366] on input "Lively End User Agreement" at bounding box center [540, 359] width 12 height 12
checkbox input "true"
click at [540, 397] on input "Lively Custodial Agreement" at bounding box center [540, 391] width 12 height 12
checkbox input "true"
click at [890, 510] on button "Continue" at bounding box center [891, 491] width 85 height 36
